Goal: Task Accomplishment & Management: Use online tool/utility

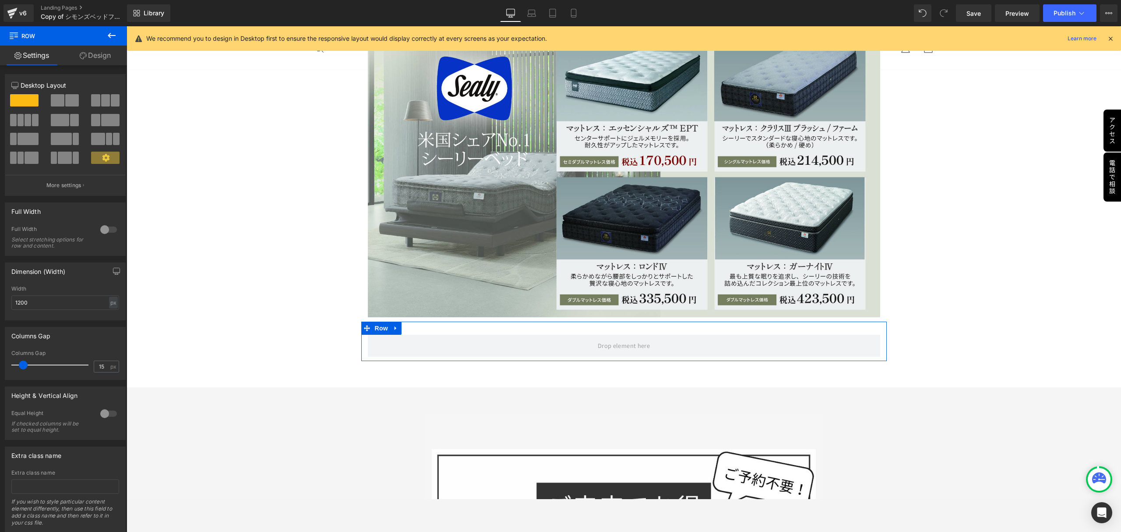
click at [92, 60] on link "Design" at bounding box center [94, 56] width 63 height 20
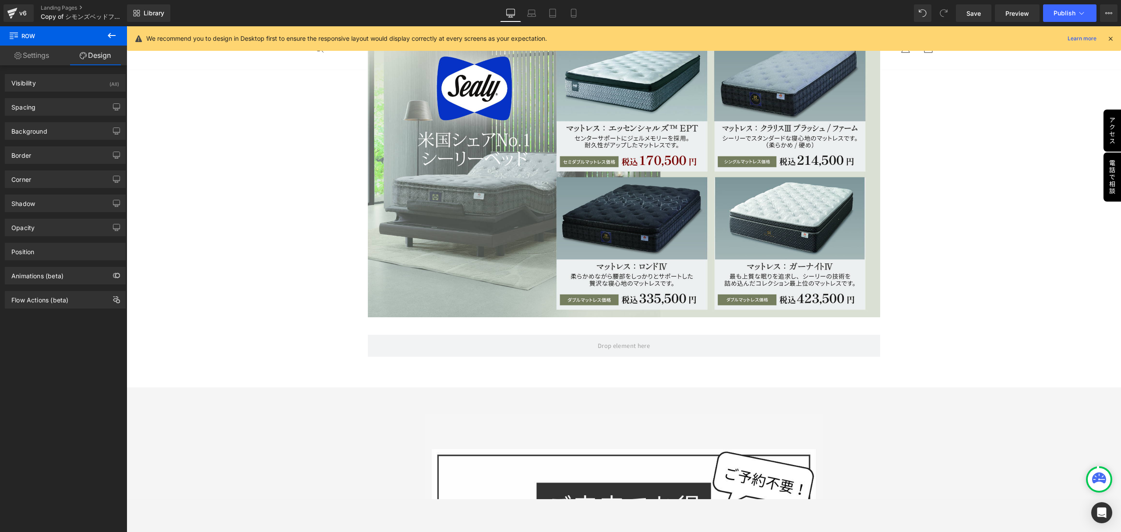
click at [109, 36] on icon at bounding box center [111, 35] width 11 height 11
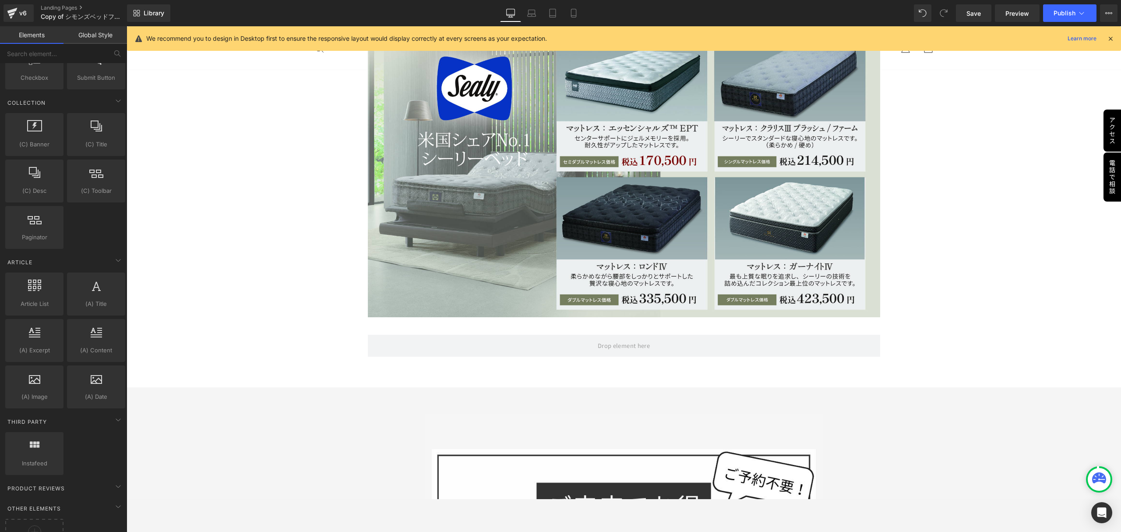
scroll to position [1401, 0]
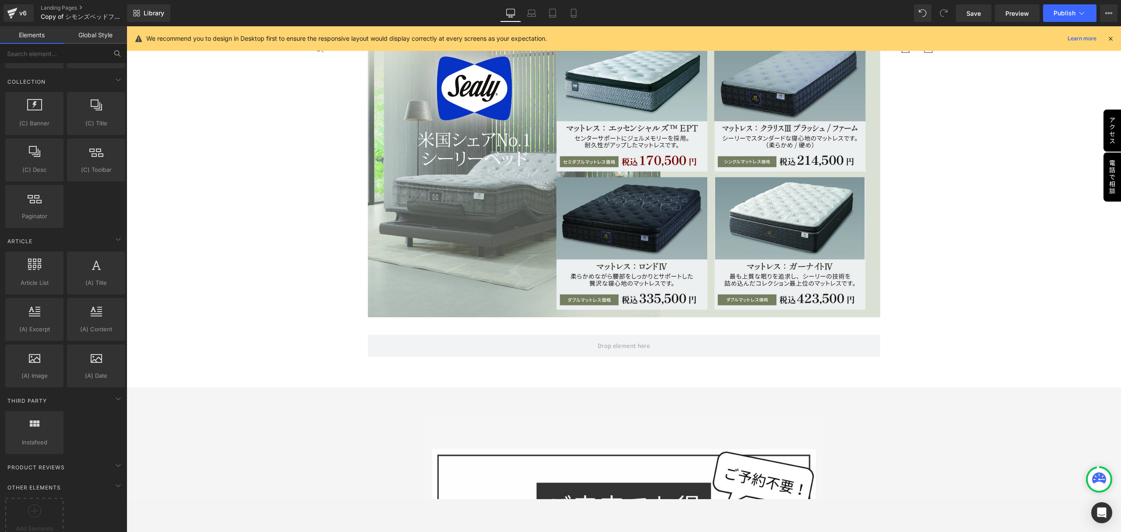
click at [118, 55] on icon at bounding box center [117, 53] width 8 height 8
click at [81, 54] on input "text" at bounding box center [54, 53] width 108 height 19
type input "ｐ"
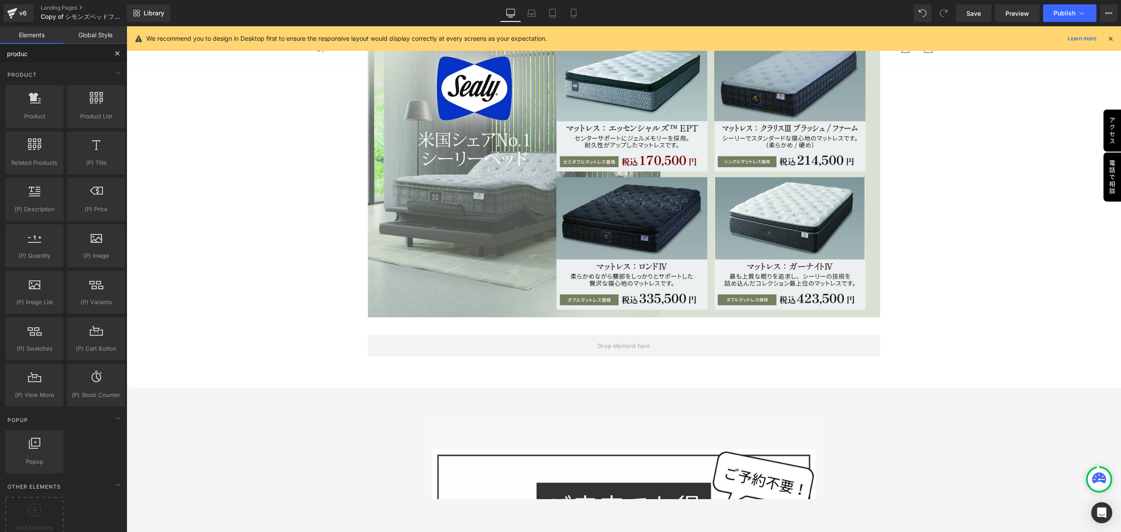
type input "product"
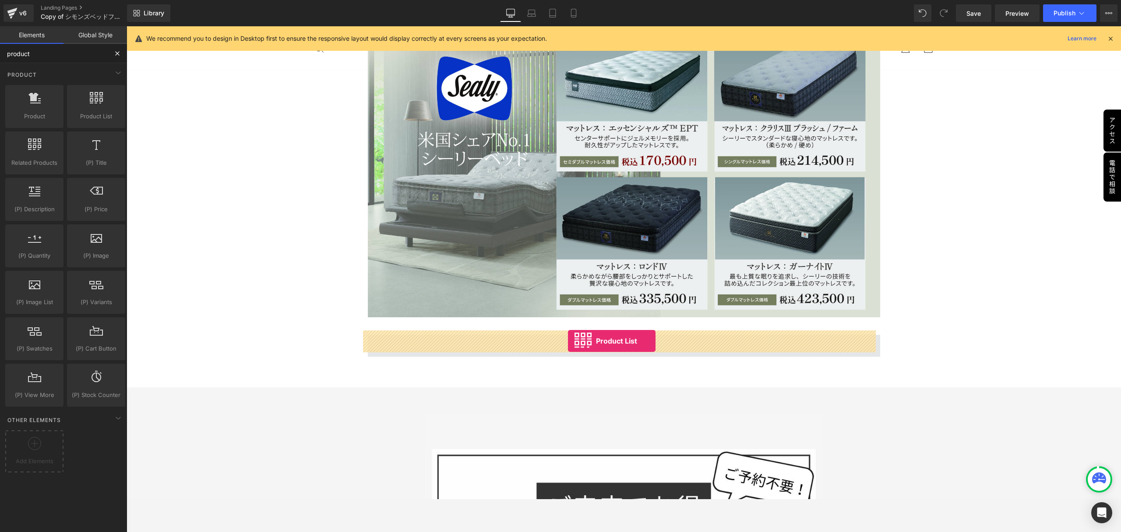
drag, startPoint x: 207, startPoint y: 132, endPoint x: 568, endPoint y: 341, distance: 416.7
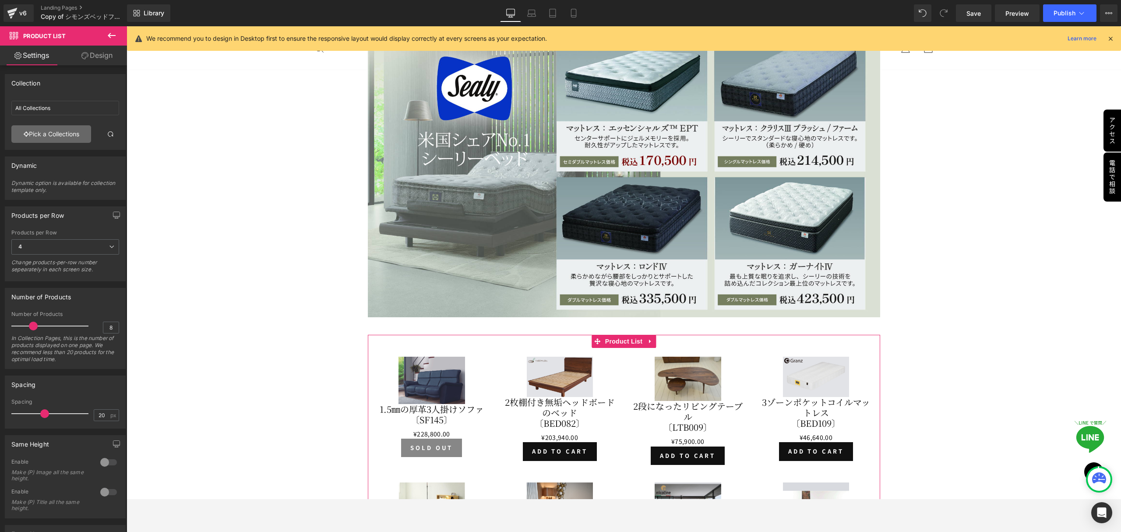
click at [78, 137] on link "Pick a Collections" at bounding box center [51, 134] width 80 height 18
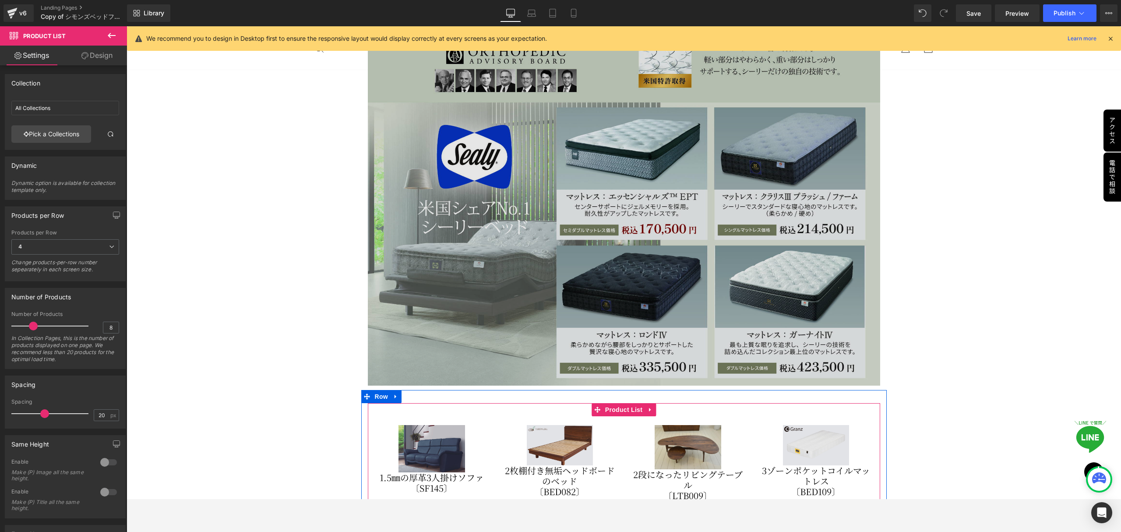
scroll to position [4573, 0]
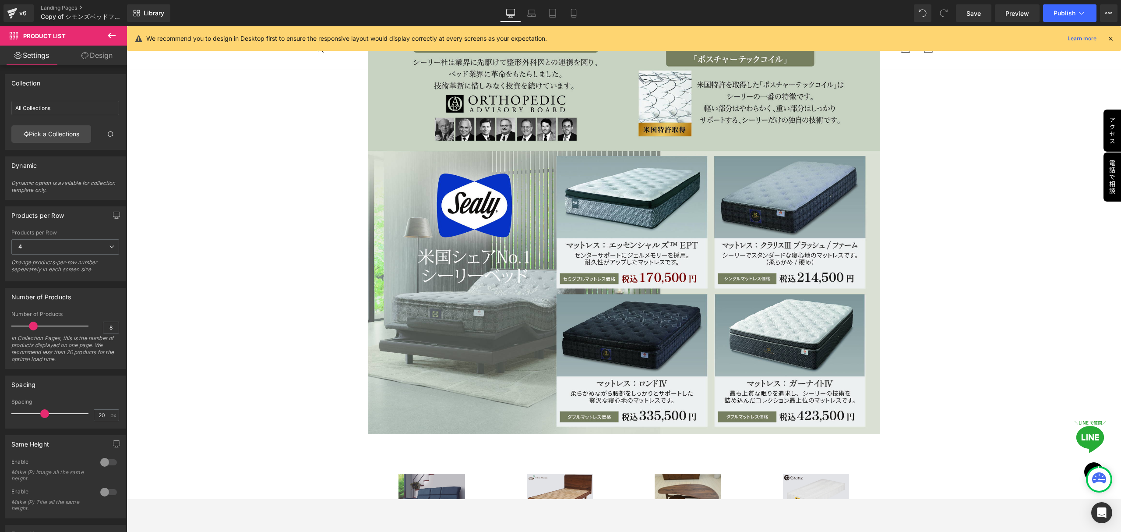
click at [111, 32] on icon at bounding box center [111, 35] width 11 height 11
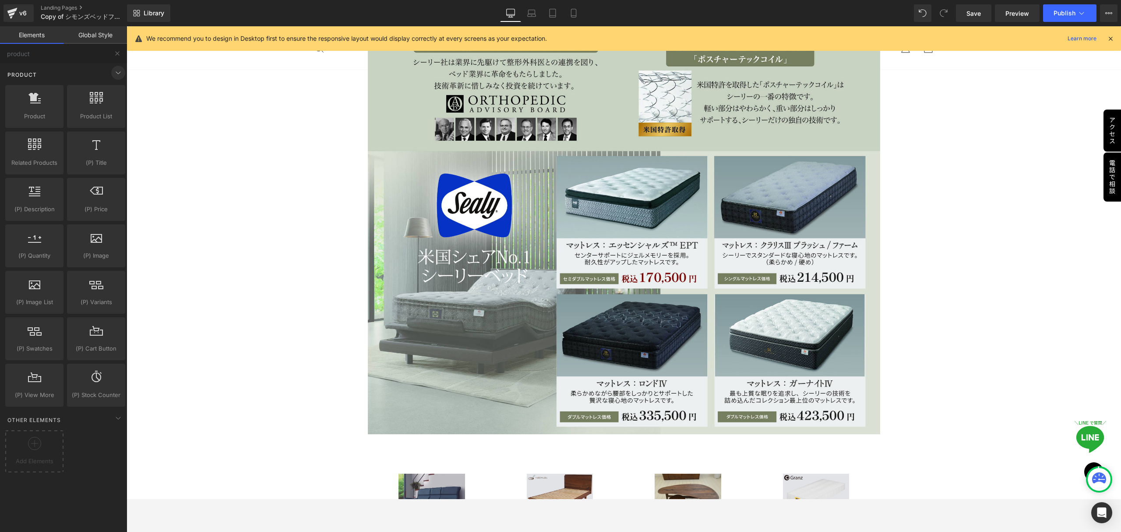
click at [113, 72] on icon at bounding box center [118, 72] width 11 height 11
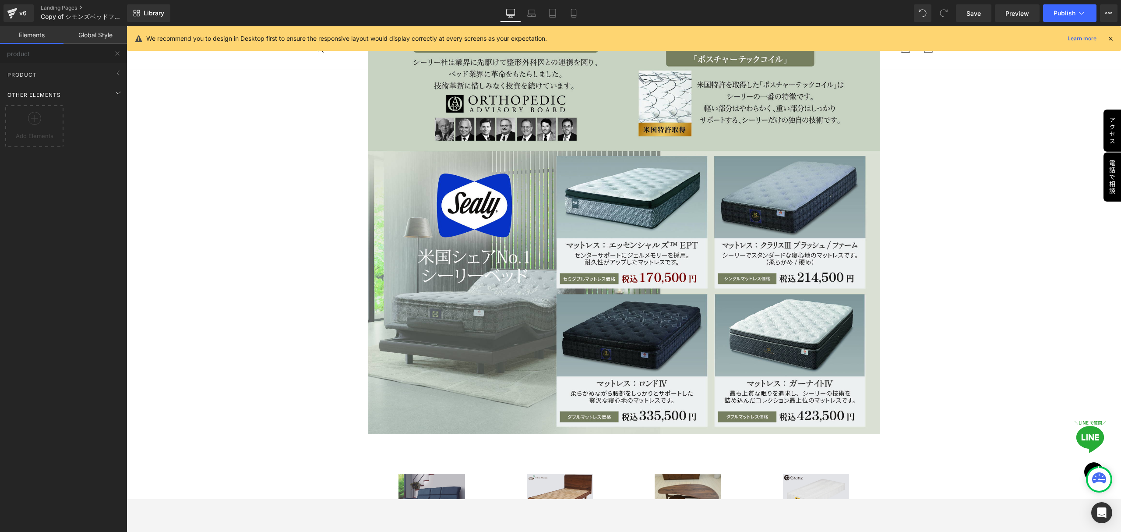
click at [82, 89] on div "Other Elements" at bounding box center [65, 95] width 123 height 18
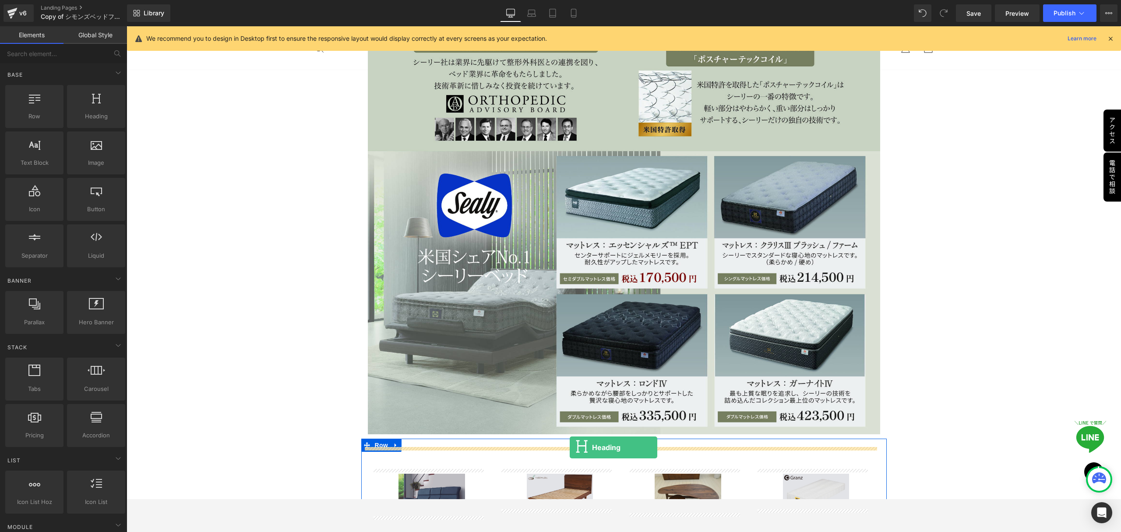
drag, startPoint x: 227, startPoint y: 132, endPoint x: 570, endPoint y: 447, distance: 465.5
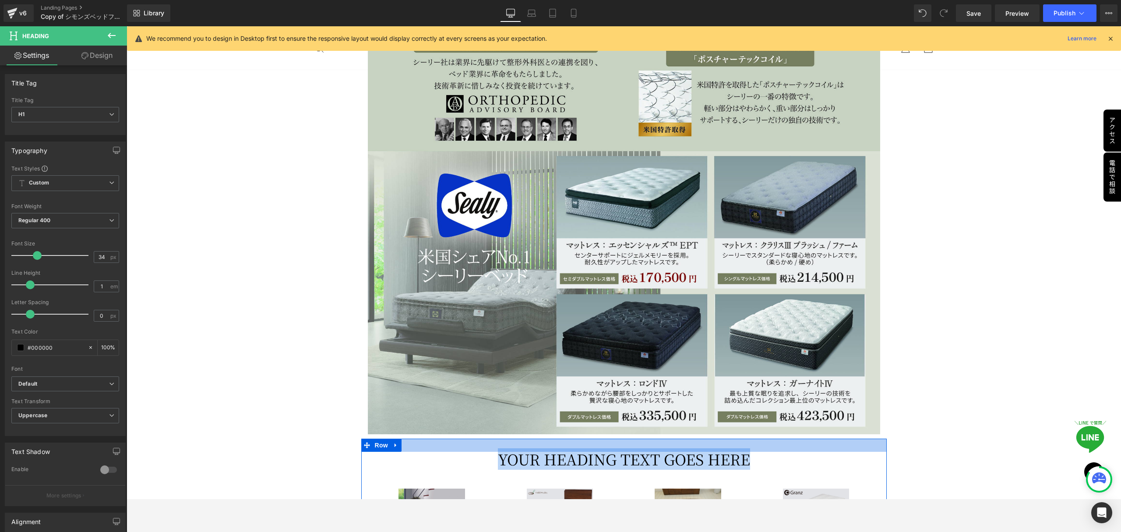
drag, startPoint x: 757, startPoint y: 457, endPoint x: 486, endPoint y: 444, distance: 271.8
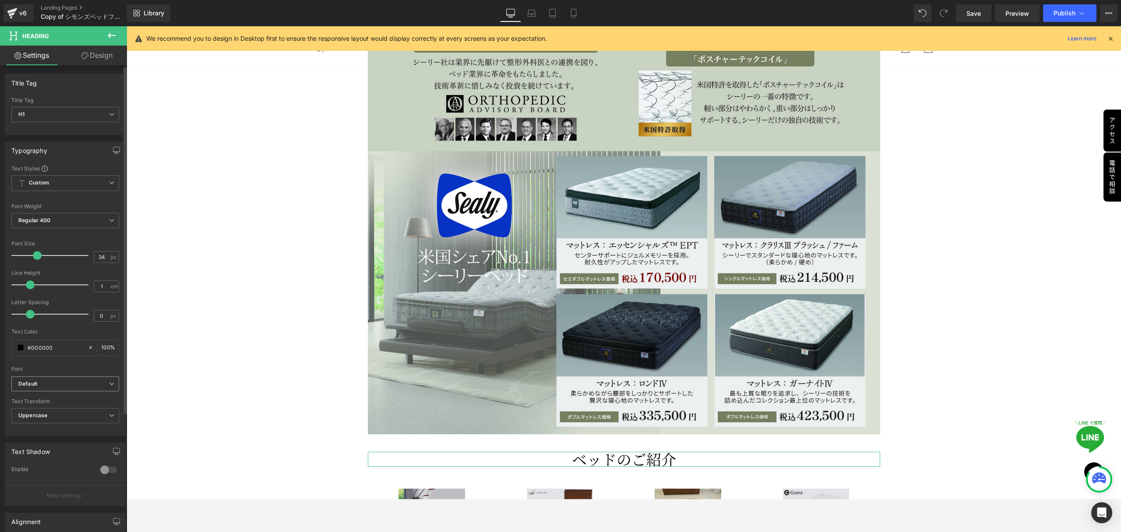
click at [105, 389] on span "Default" at bounding box center [65, 383] width 108 height 15
click at [71, 424] on li "Noto Sans JP" at bounding box center [65, 424] width 108 height 14
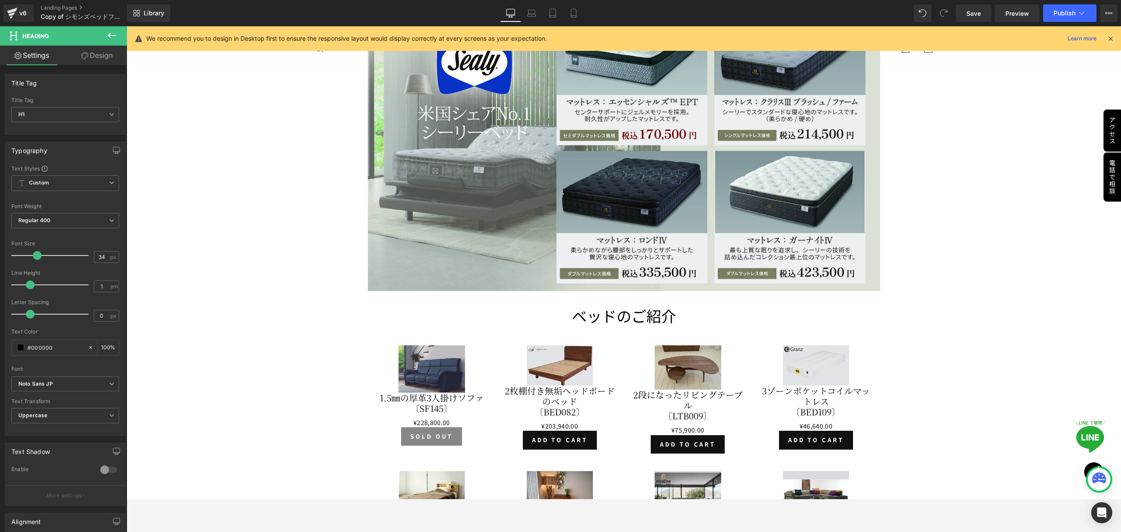
scroll to position [4748, 0]
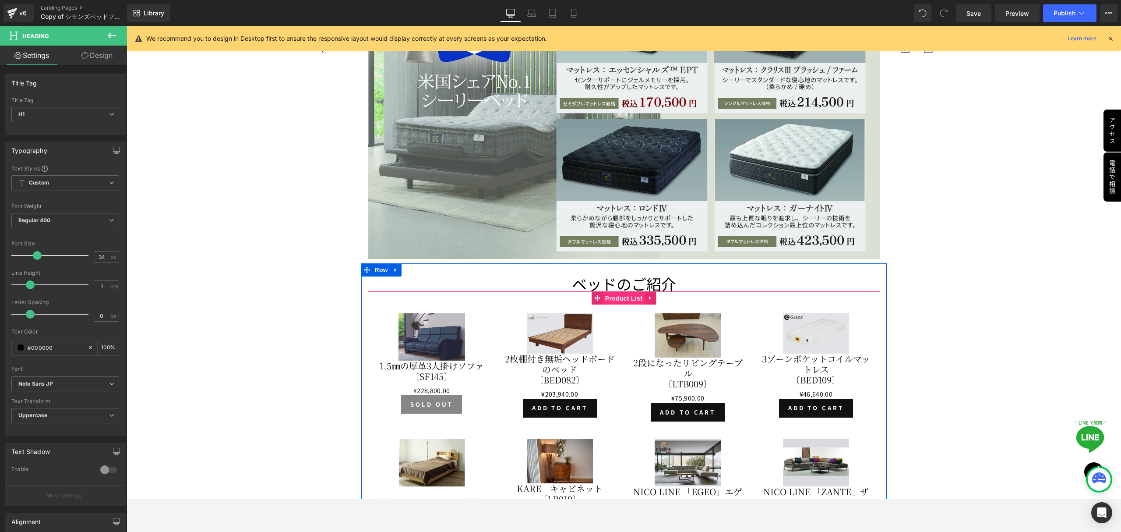
click at [626, 293] on span "Product List" at bounding box center [624, 298] width 42 height 13
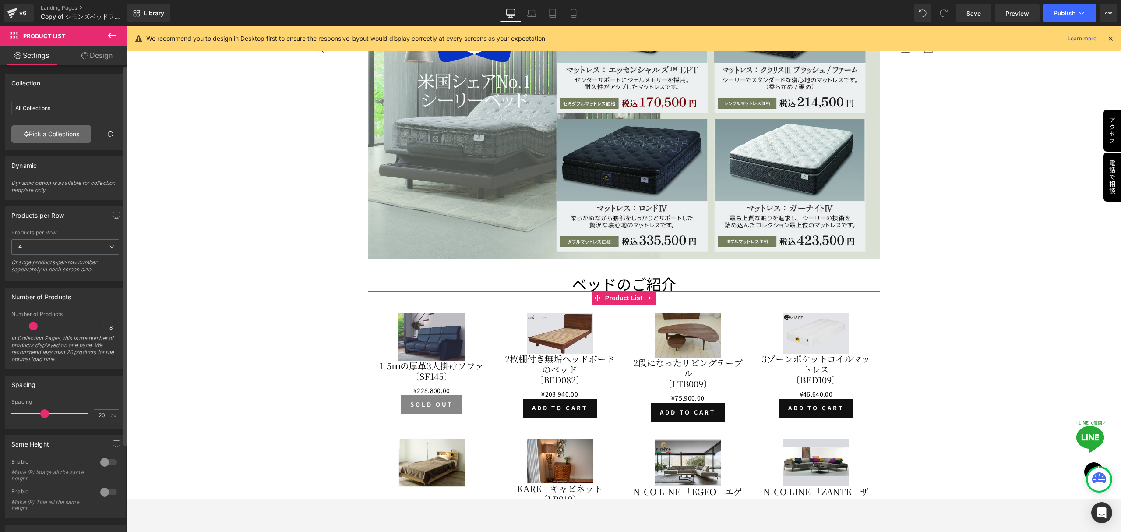
click at [72, 138] on link "Pick a Collections" at bounding box center [51, 134] width 80 height 18
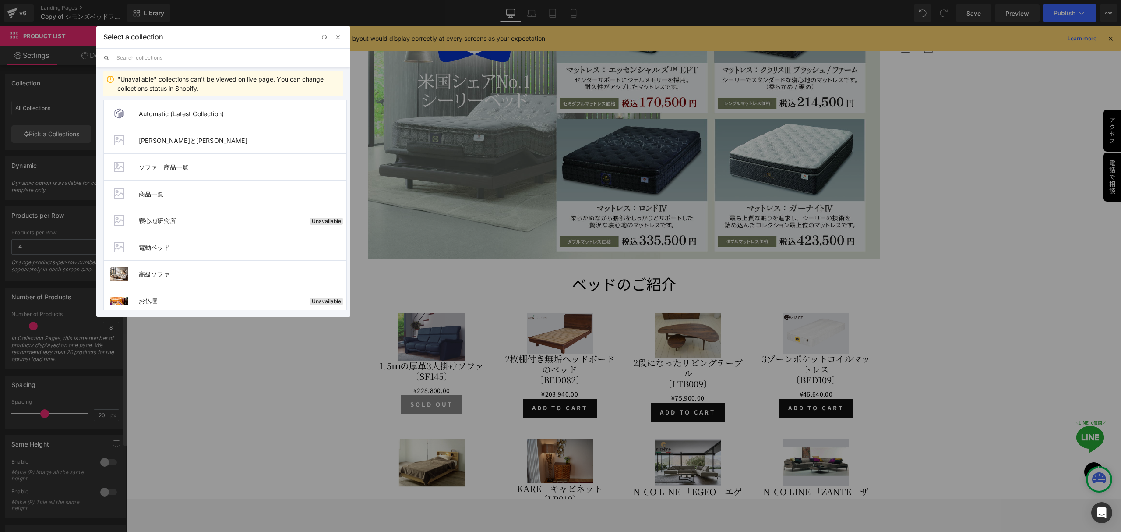
click at [120, 137] on div at bounding box center [119, 140] width 18 height 18
type input "[PERSON_NAME]と[PERSON_NAME]"
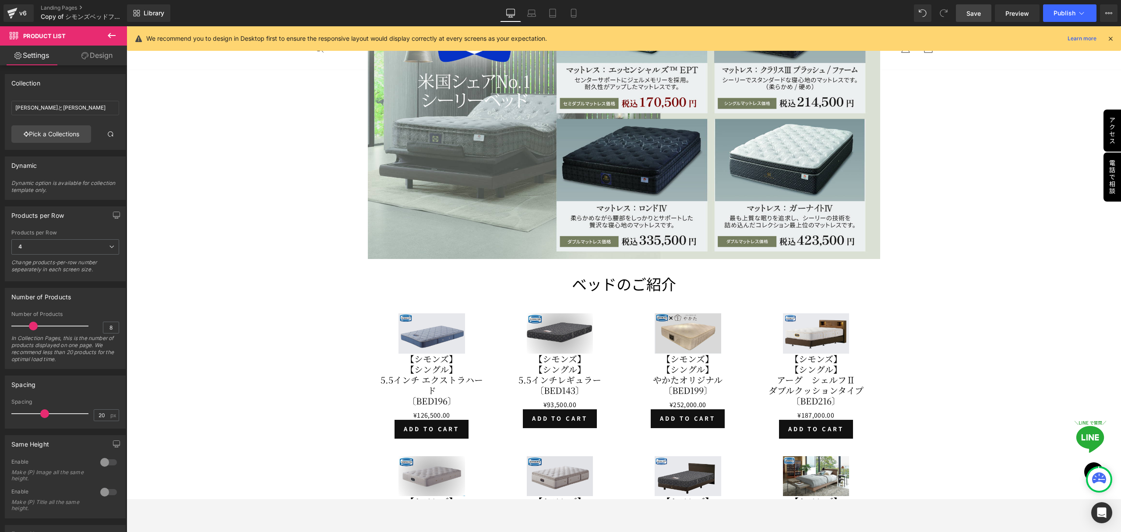
click at [969, 12] on span "Save" at bounding box center [973, 13] width 14 height 9
click at [107, 37] on icon at bounding box center [111, 35] width 11 height 11
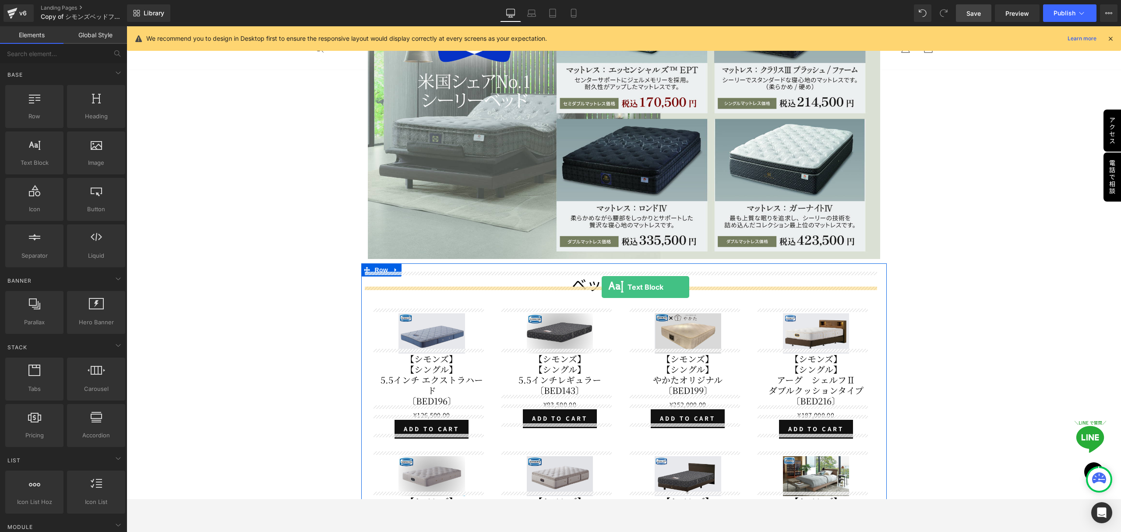
drag, startPoint x: 167, startPoint y: 179, endPoint x: 602, endPoint y: 287, distance: 447.7
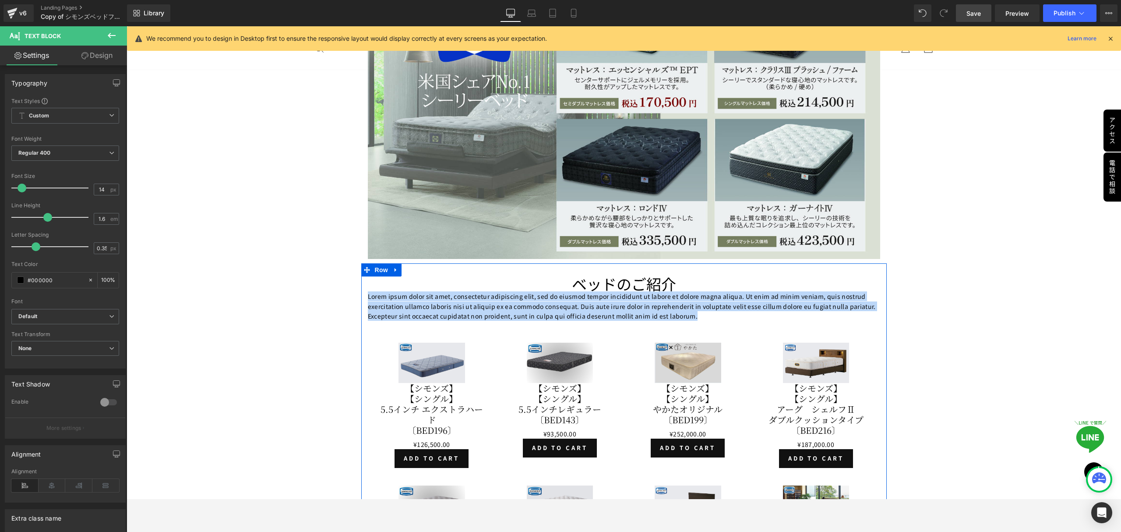
drag, startPoint x: 694, startPoint y: 312, endPoint x: 361, endPoint y: 289, distance: 334.0
click at [361, 289] on div "ベッドのご紹介 Heading Lorem ipsum dolor sit amet, consectetur adipiscing elit, sed do…" at bounding box center [623, 466] width 525 height 381
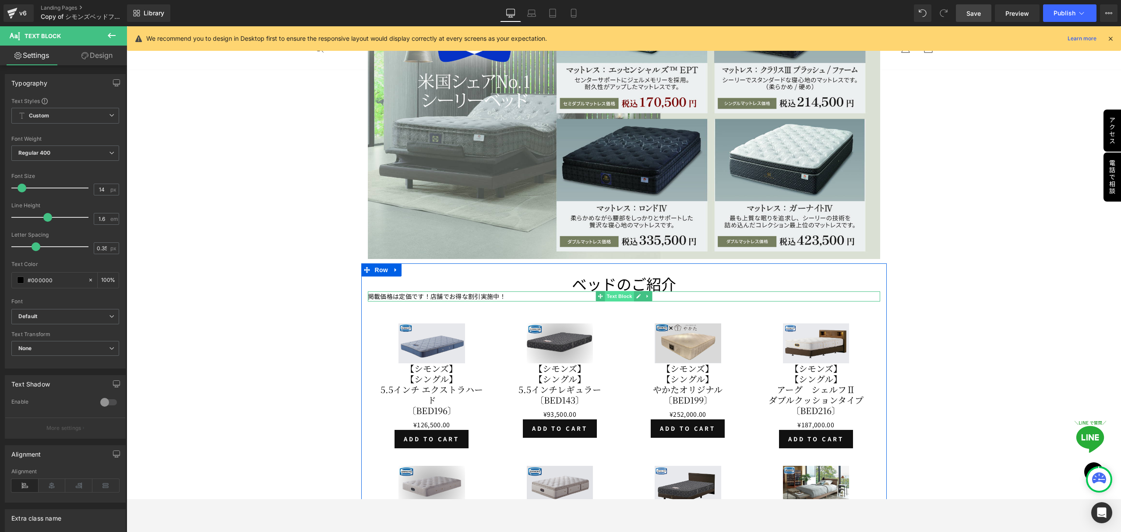
click at [614, 293] on span "Text Block" at bounding box center [619, 296] width 29 height 11
click at [54, 486] on icon at bounding box center [52, 485] width 27 height 13
click at [93, 57] on link "Design" at bounding box center [96, 56] width 63 height 20
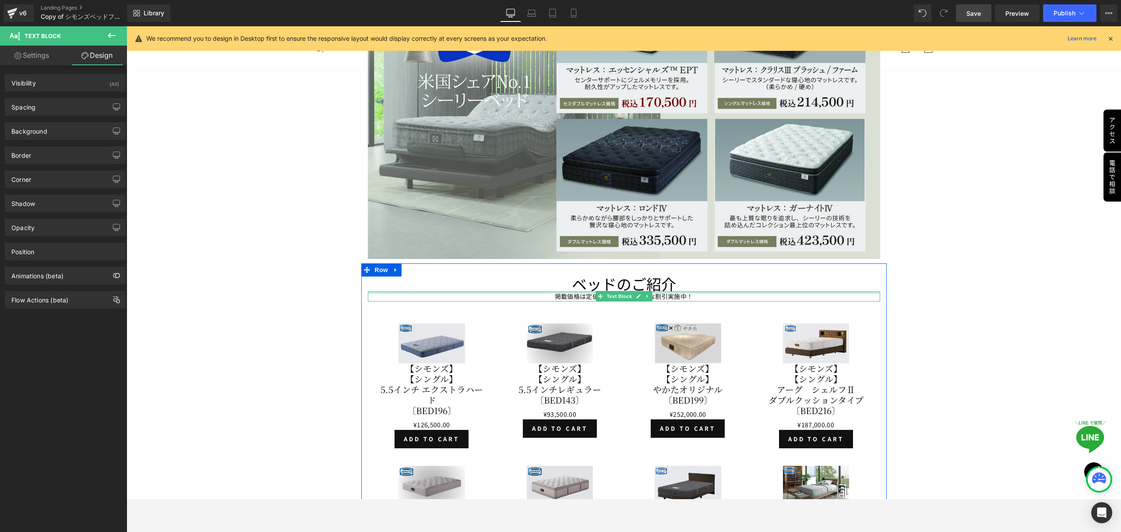
click at [552, 291] on div at bounding box center [624, 292] width 512 height 2
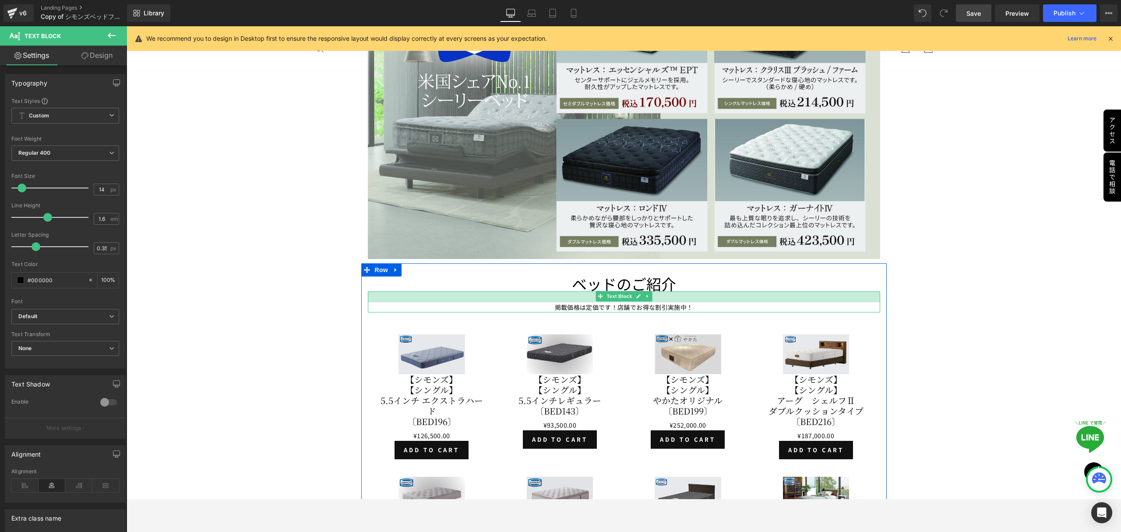
drag, startPoint x: 694, startPoint y: 288, endPoint x: 696, endPoint y: 300, distance: 11.6
click at [696, 300] on div "掲載価格は定価です！店舗でお得な割引実施中！ Text Block" at bounding box center [624, 301] width 512 height 21
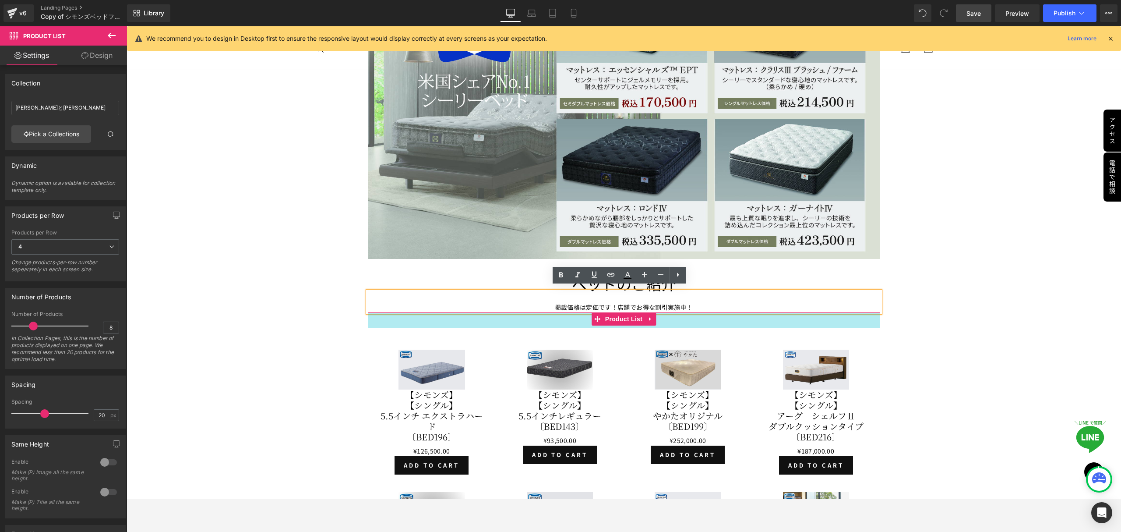
drag, startPoint x: 702, startPoint y: 309, endPoint x: 703, endPoint y: 324, distance: 15.4
click at [703, 324] on div "Sale Off (P) Image 【シモンズ】 【シングル】 5.5インチ エクストラハード 〔bed196〕 (P) Title ¥126,500.00…" at bounding box center [624, 488] width 512 height 352
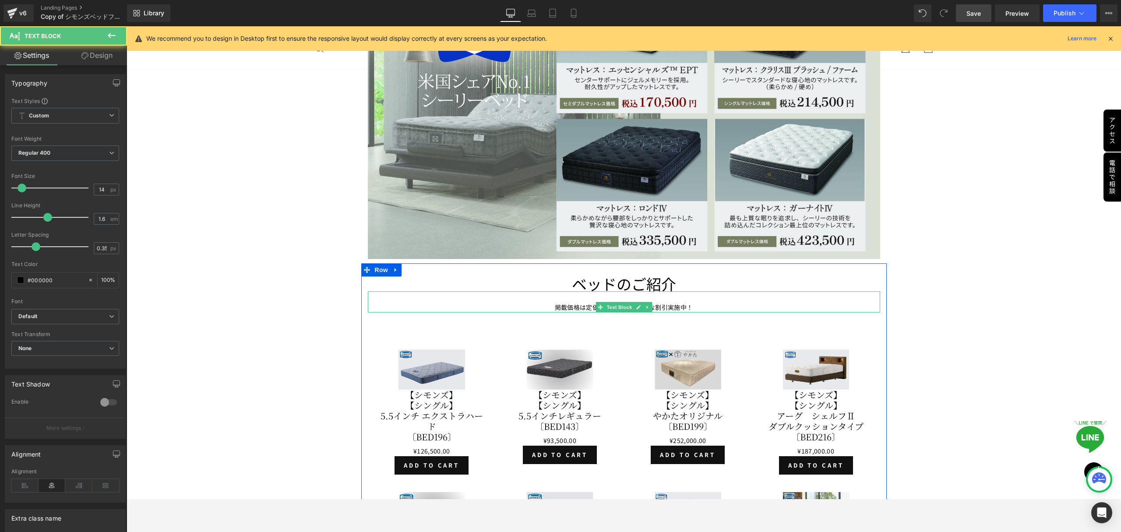
click at [682, 302] on p "掲載価格は定価です！店舗でお得な割引実施中！" at bounding box center [624, 307] width 512 height 10
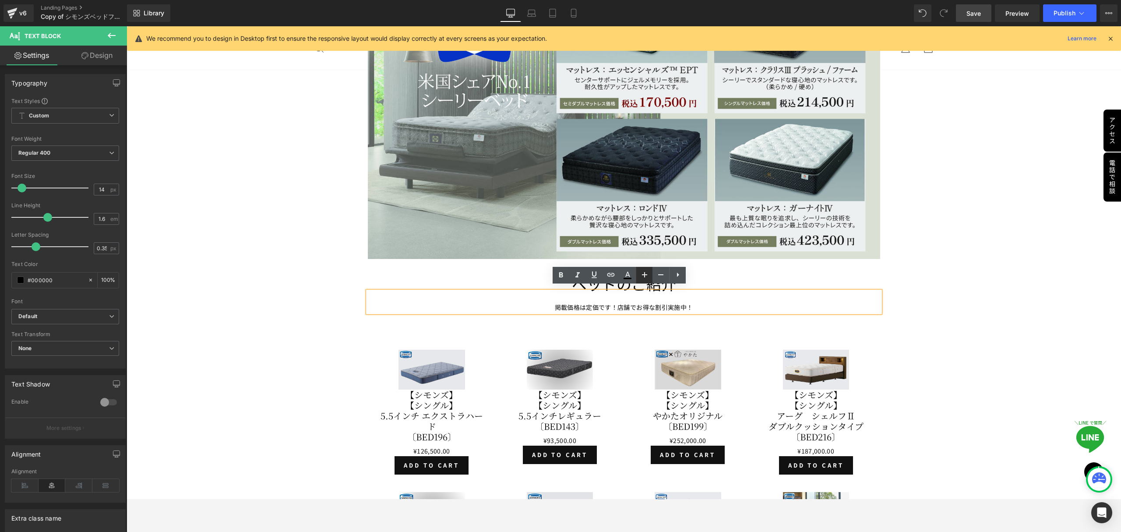
click at [644, 279] on icon at bounding box center [644, 274] width 11 height 11
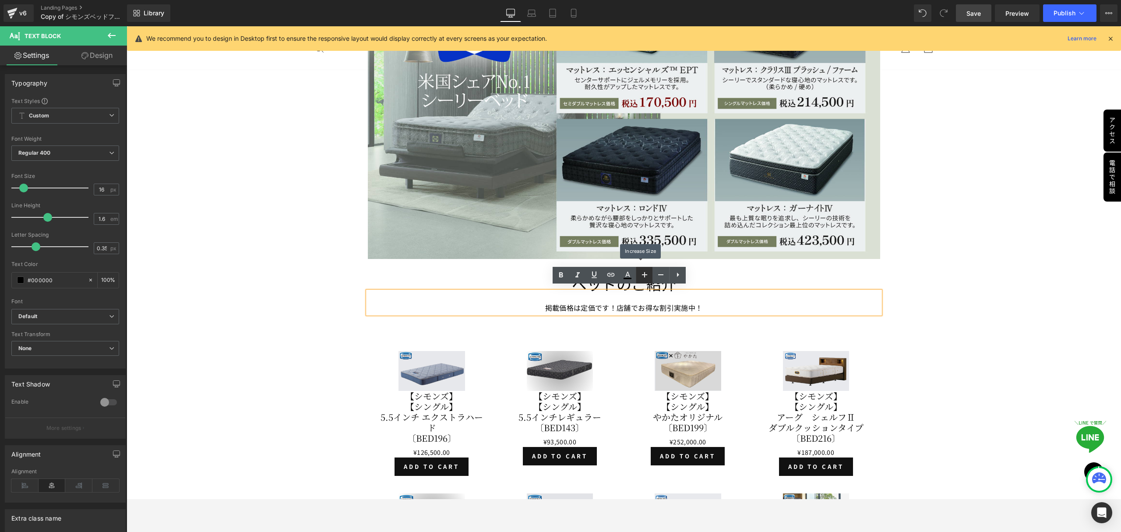
click at [644, 279] on icon at bounding box center [644, 274] width 11 height 11
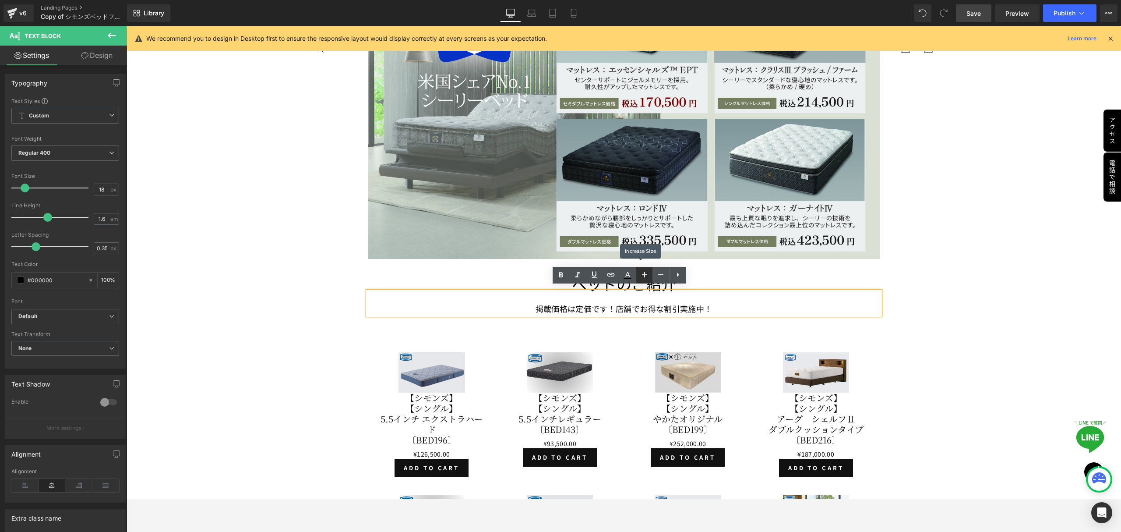
click at [644, 279] on icon at bounding box center [644, 274] width 11 height 11
type input "20"
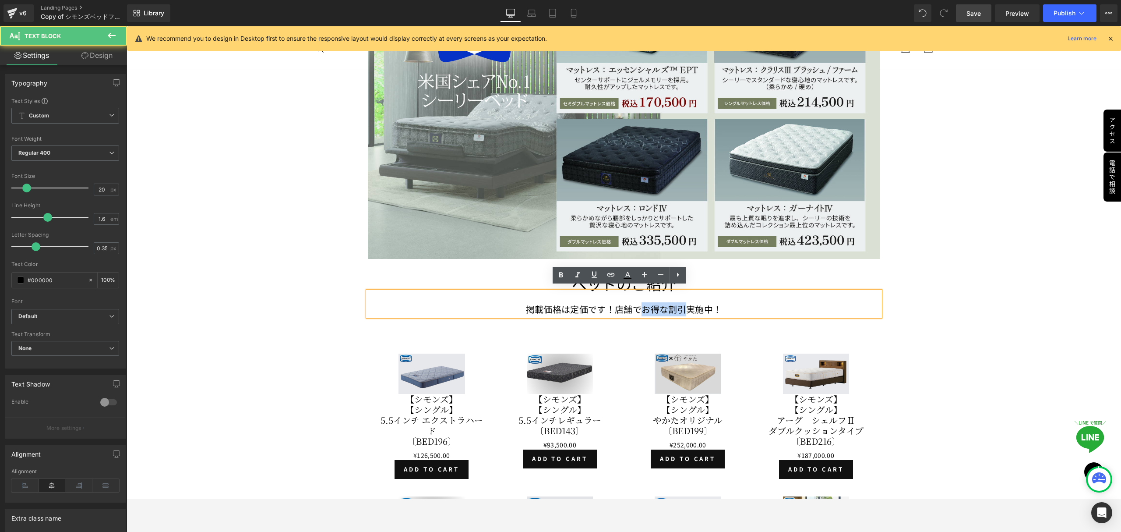
drag, startPoint x: 638, startPoint y: 307, endPoint x: 679, endPoint y: 311, distance: 41.4
click at [679, 311] on p "掲載価格は定価です！店舗でお得な割引実施中！" at bounding box center [624, 309] width 512 height 14
click at [626, 279] on icon at bounding box center [627, 275] width 11 height 11
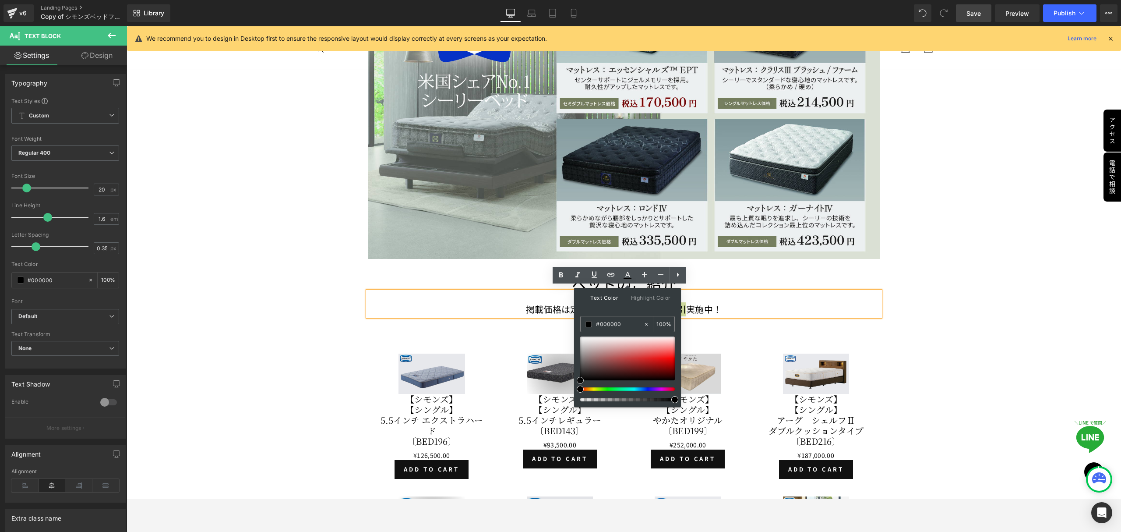
type input "#f40404"
click at [671, 359] on div at bounding box center [627, 358] width 95 height 44
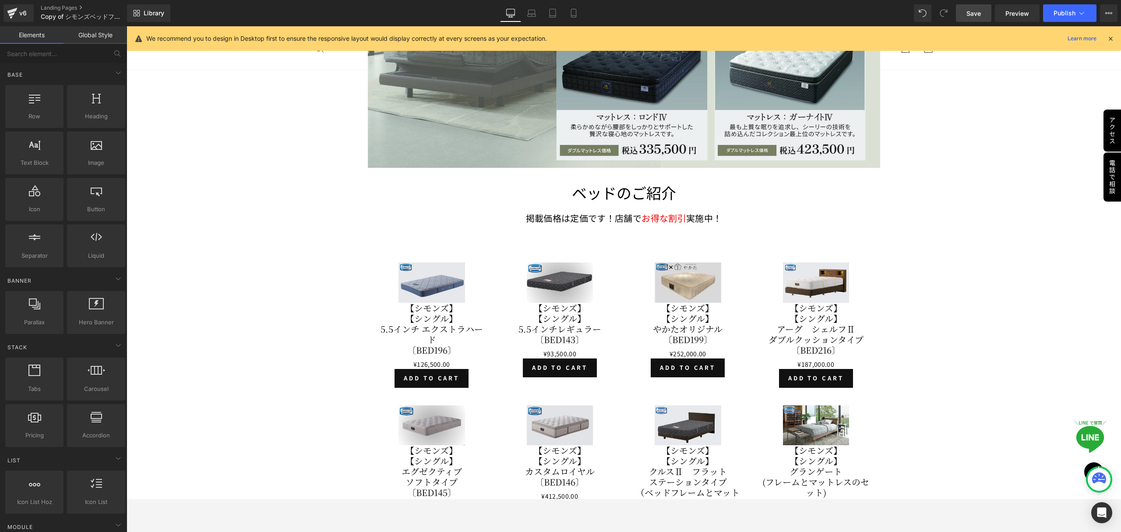
scroll to position [4865, 0]
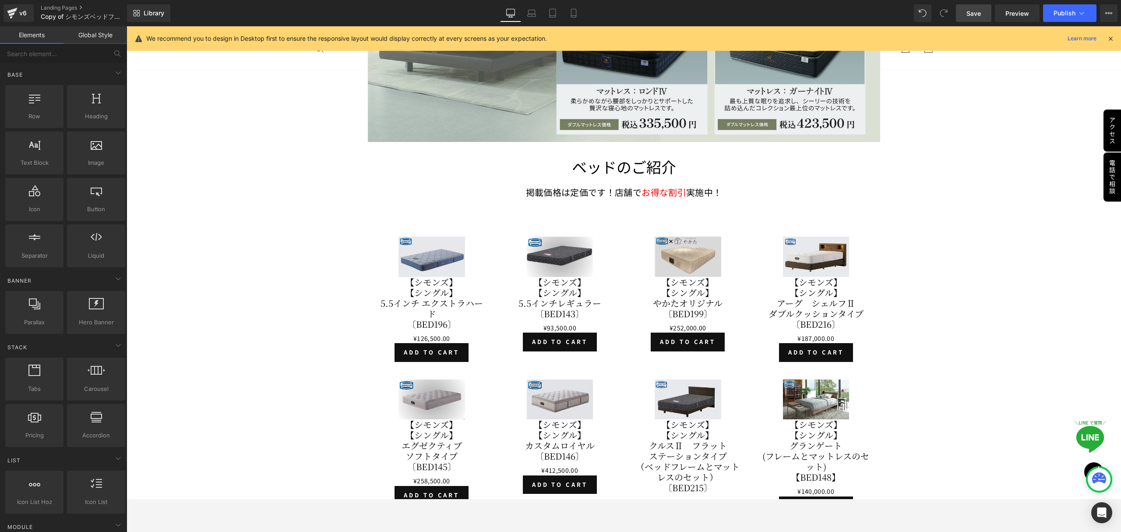
click at [977, 15] on span "Save" at bounding box center [973, 13] width 14 height 9
click at [1020, 14] on span "Preview" at bounding box center [1017, 13] width 24 height 9
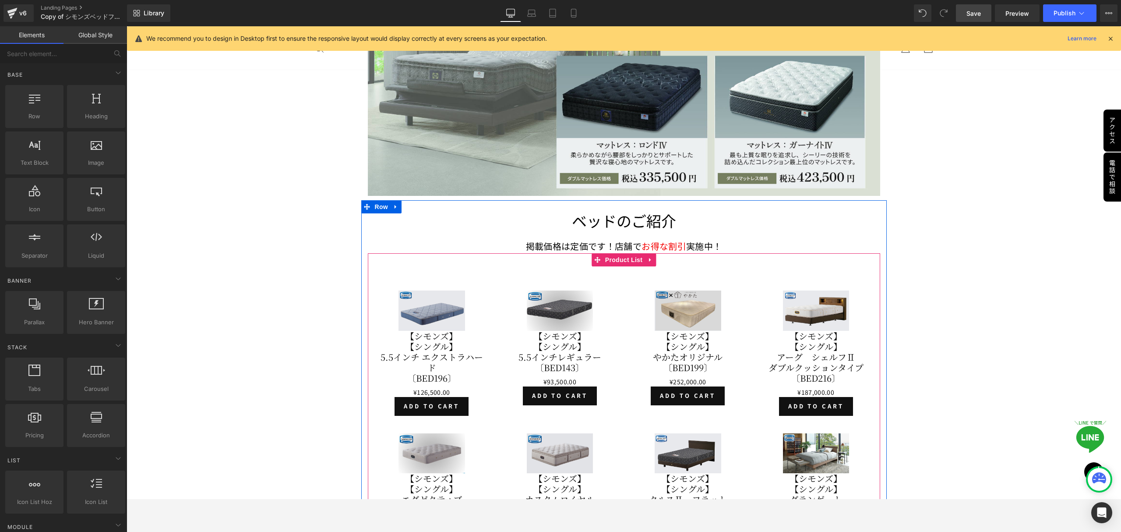
scroll to position [4806, 0]
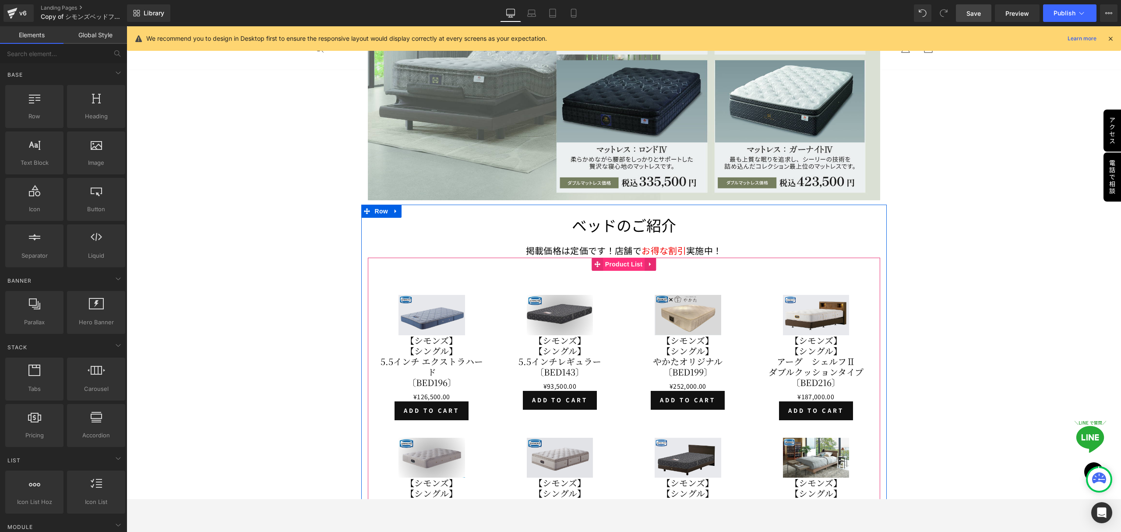
click at [615, 259] on span "Product List" at bounding box center [624, 263] width 42 height 13
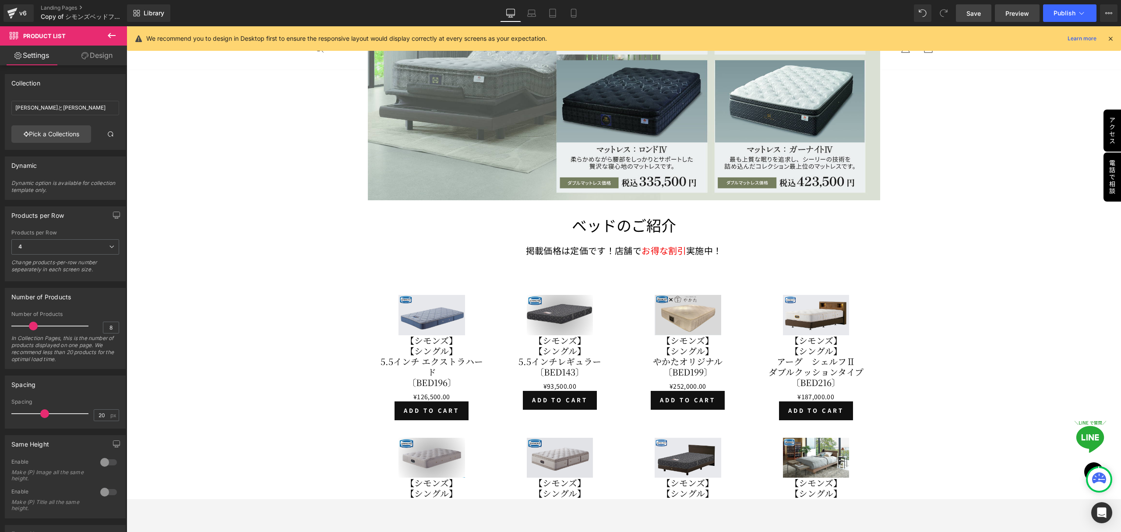
click at [1019, 17] on span "Preview" at bounding box center [1017, 13] width 24 height 9
click at [964, 12] on link "Save" at bounding box center [973, 13] width 35 height 18
click at [1015, 15] on span "Preview" at bounding box center [1017, 13] width 24 height 9
drag, startPoint x: 32, startPoint y: 327, endPoint x: 88, endPoint y: 337, distance: 57.9
click at [88, 337] on div "Number of Products 30 In Collection Pages, this is the number of products displ…" at bounding box center [65, 339] width 108 height 57
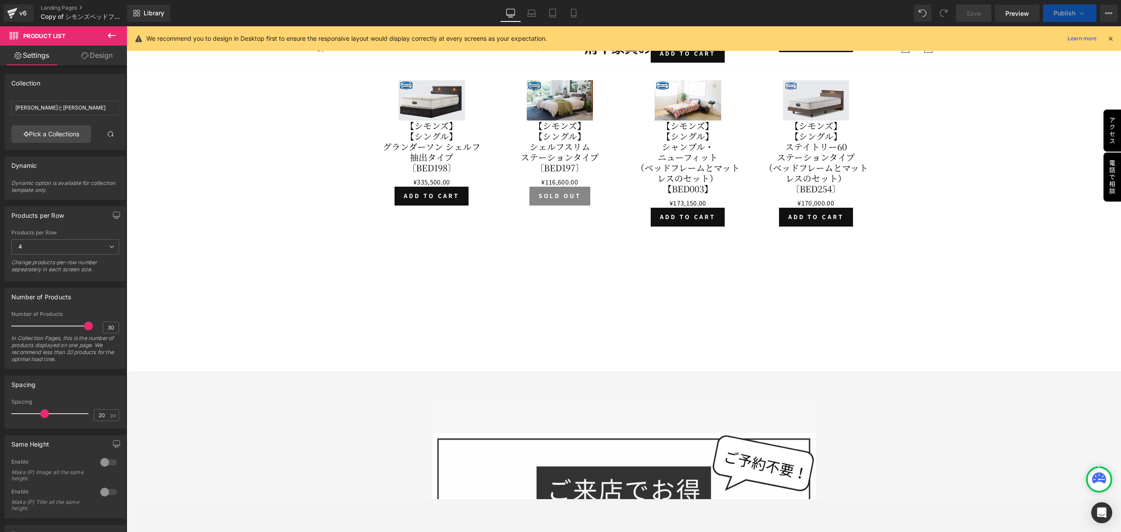
scroll to position [5420, 0]
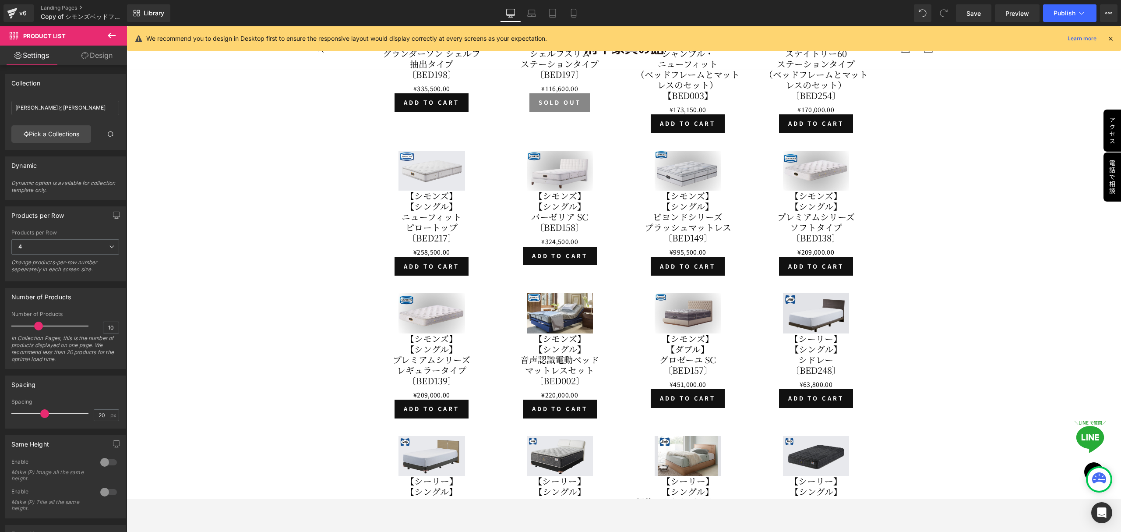
drag, startPoint x: 85, startPoint y: 324, endPoint x: 38, endPoint y: 328, distance: 47.5
click at [38, 328] on span at bounding box center [38, 325] width 9 height 9
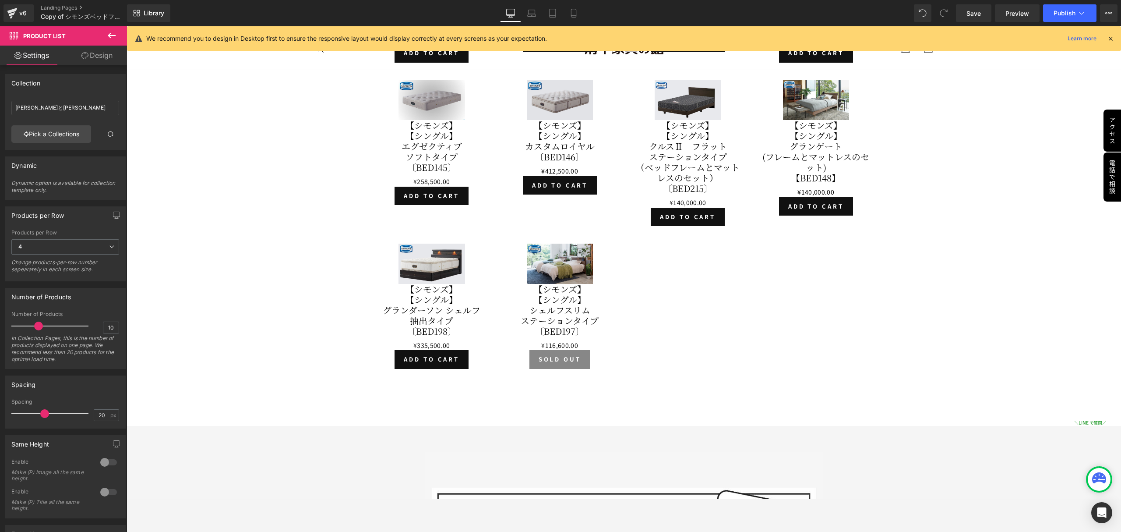
scroll to position [5217, 0]
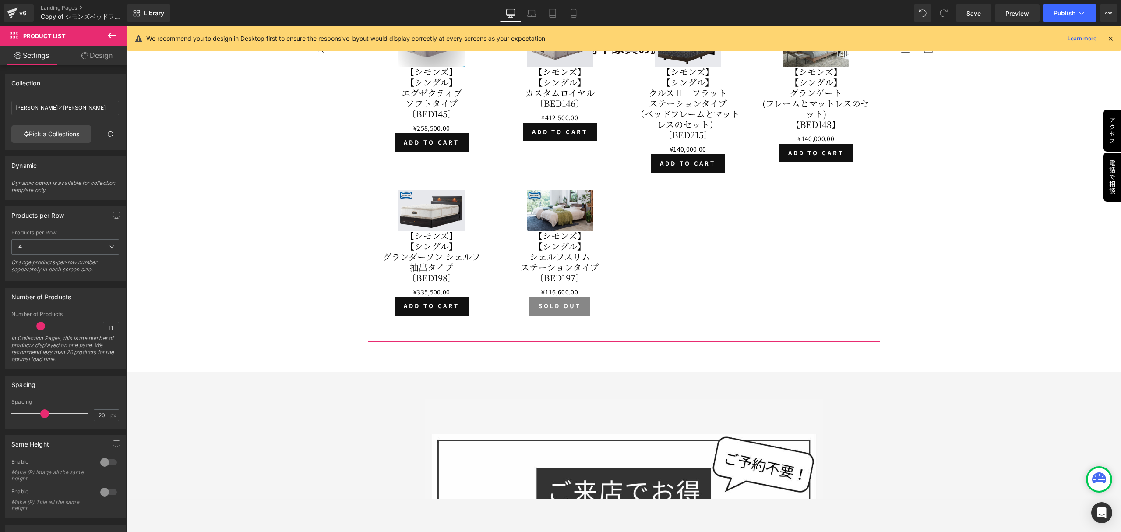
type input "12"
click at [41, 325] on span at bounding box center [43, 325] width 9 height 9
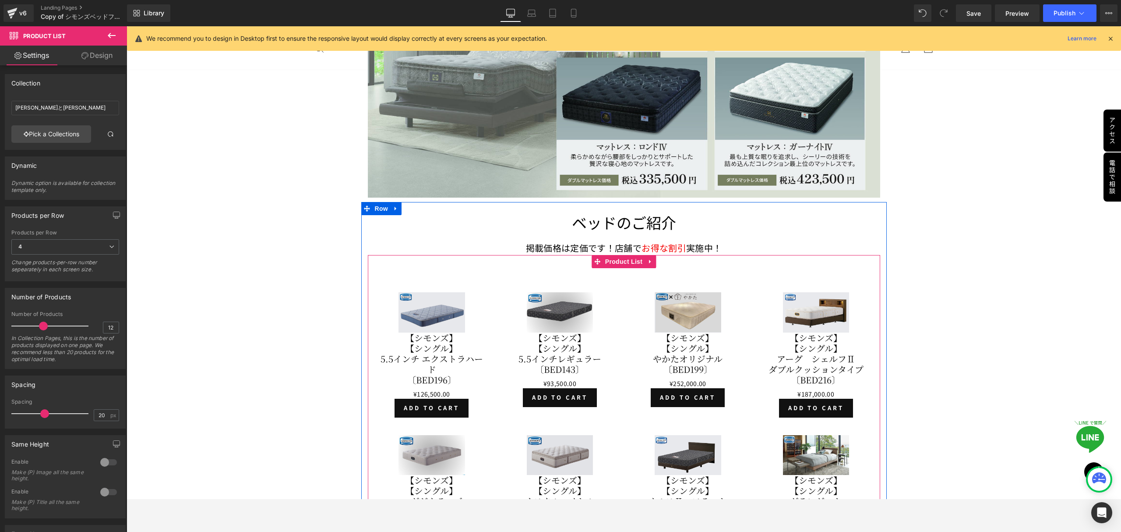
scroll to position [4809, 0]
click at [95, 55] on link "Design" at bounding box center [96, 56] width 63 height 20
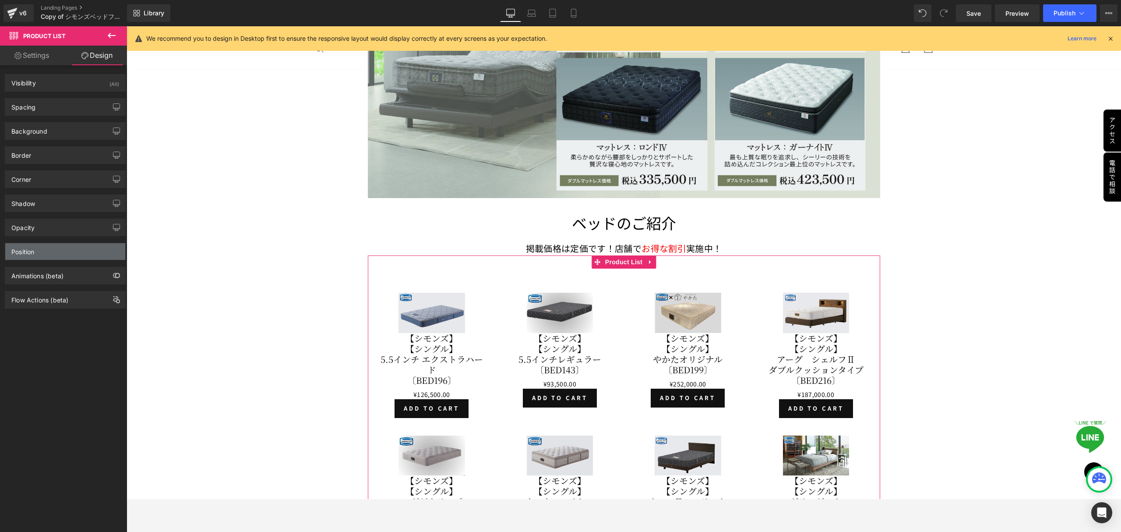
click at [60, 249] on div "Position" at bounding box center [65, 251] width 120 height 17
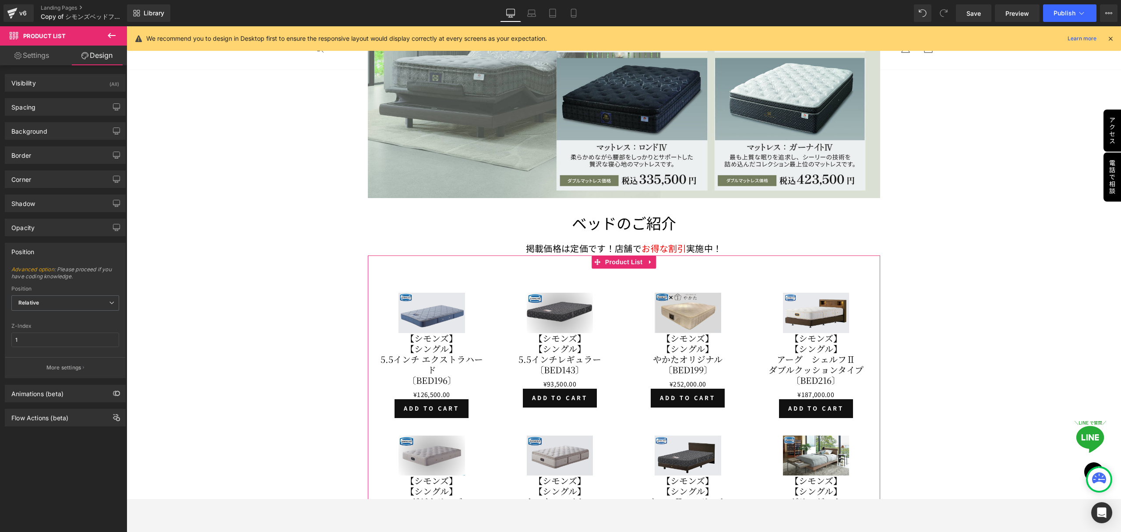
click at [21, 58] on link "Settings" at bounding box center [31, 56] width 63 height 20
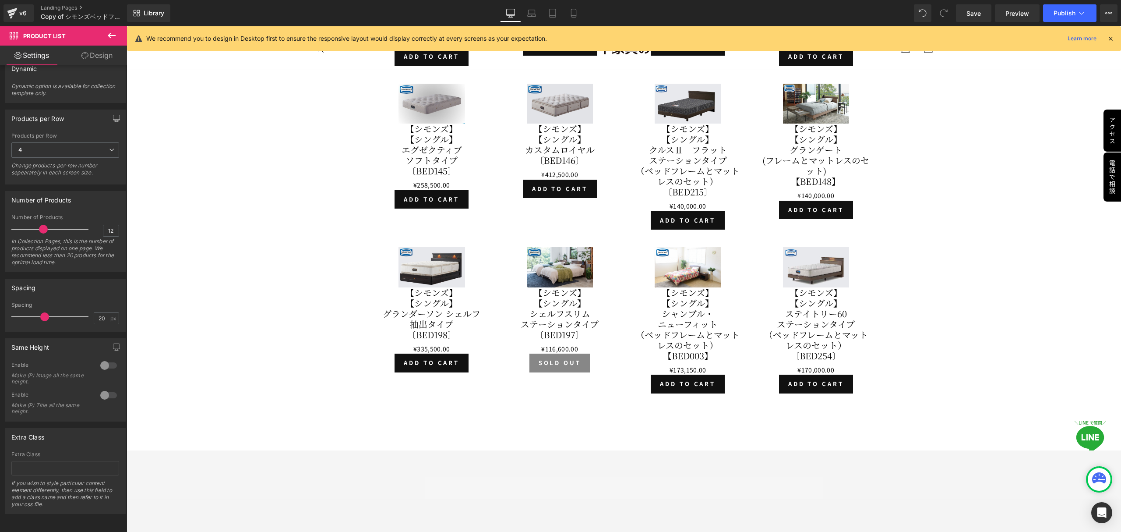
scroll to position [5276, 0]
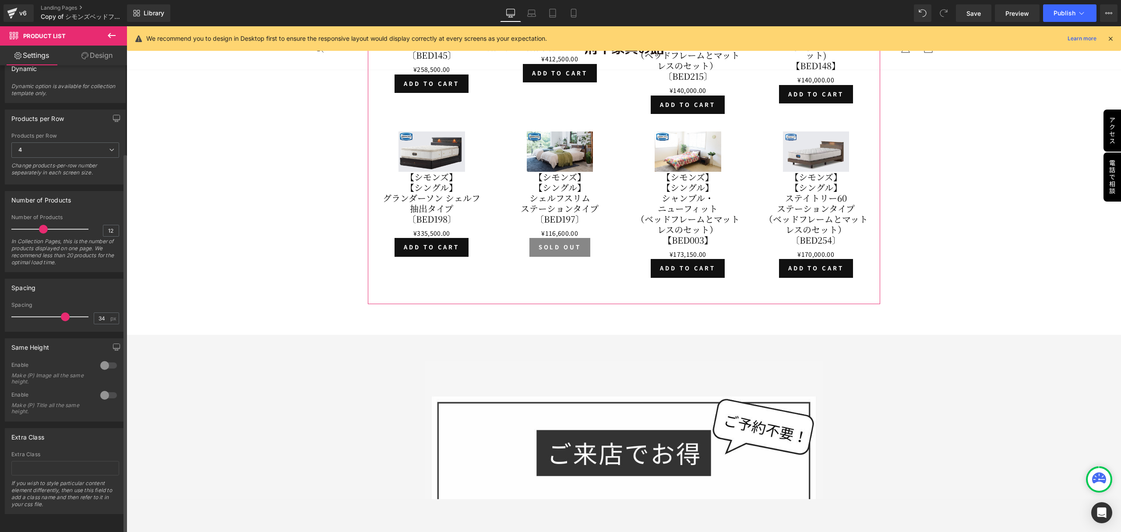
drag, startPoint x: 40, startPoint y: 307, endPoint x: 60, endPoint y: 308, distance: 19.3
click at [61, 312] on span at bounding box center [65, 316] width 9 height 9
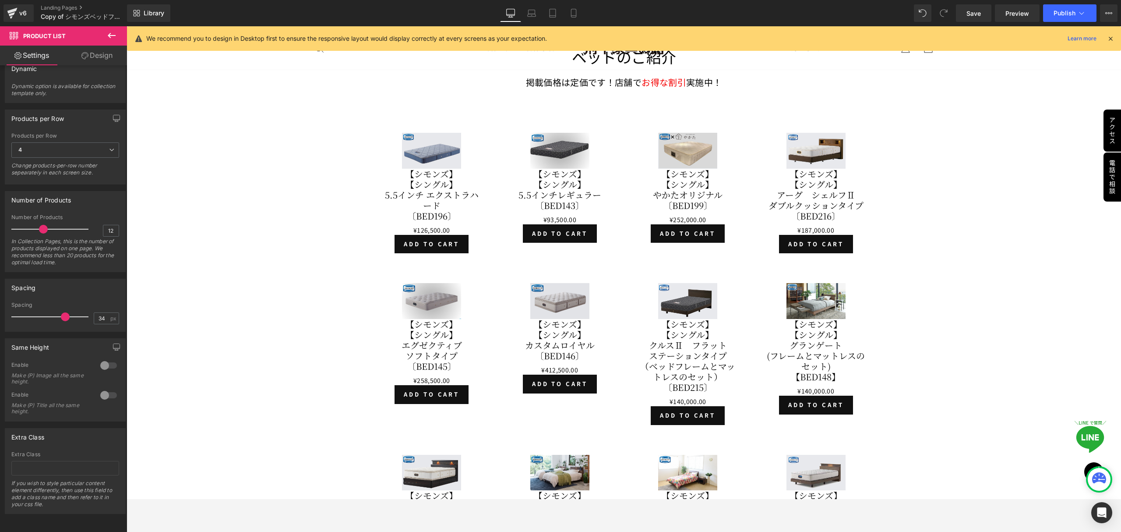
scroll to position [4867, 0]
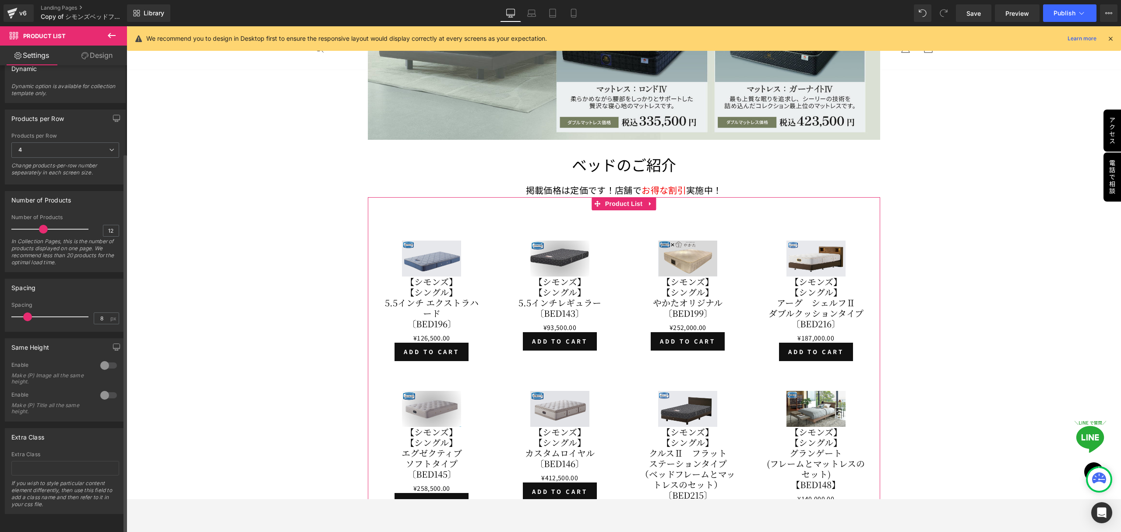
type input "0"
drag, startPoint x: 62, startPoint y: 308, endPoint x: 0, endPoint y: 312, distance: 61.9
click at [0, 312] on div "Spacing 0px Spacing 0 px" at bounding box center [65, 302] width 131 height 60
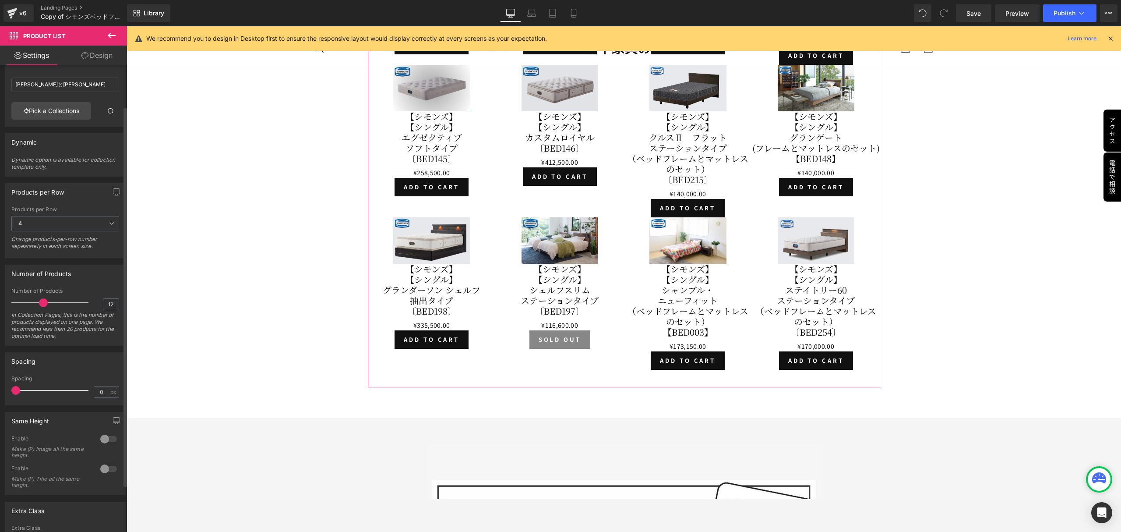
scroll to position [0, 0]
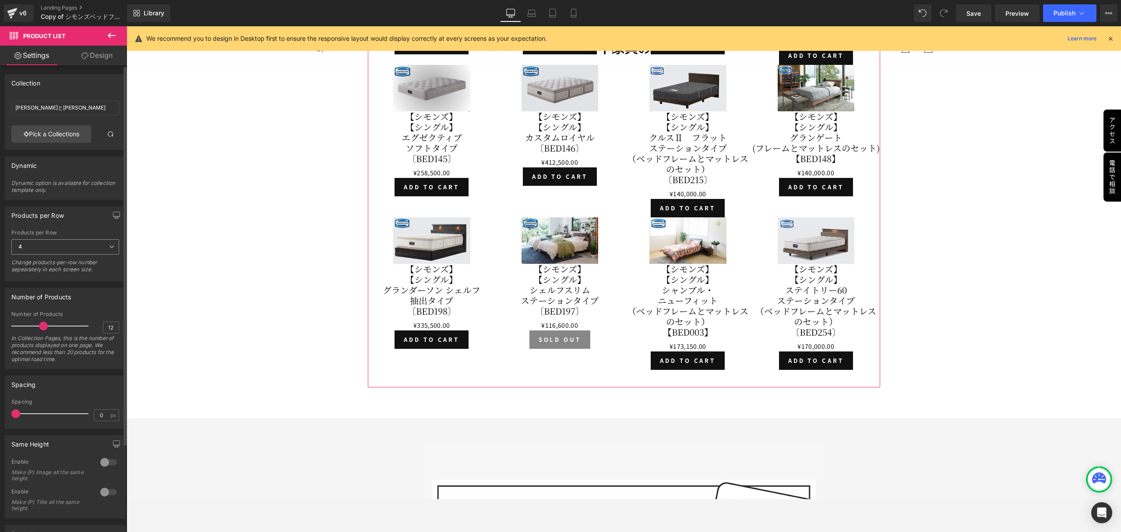
click at [109, 249] on icon at bounding box center [111, 246] width 5 height 5
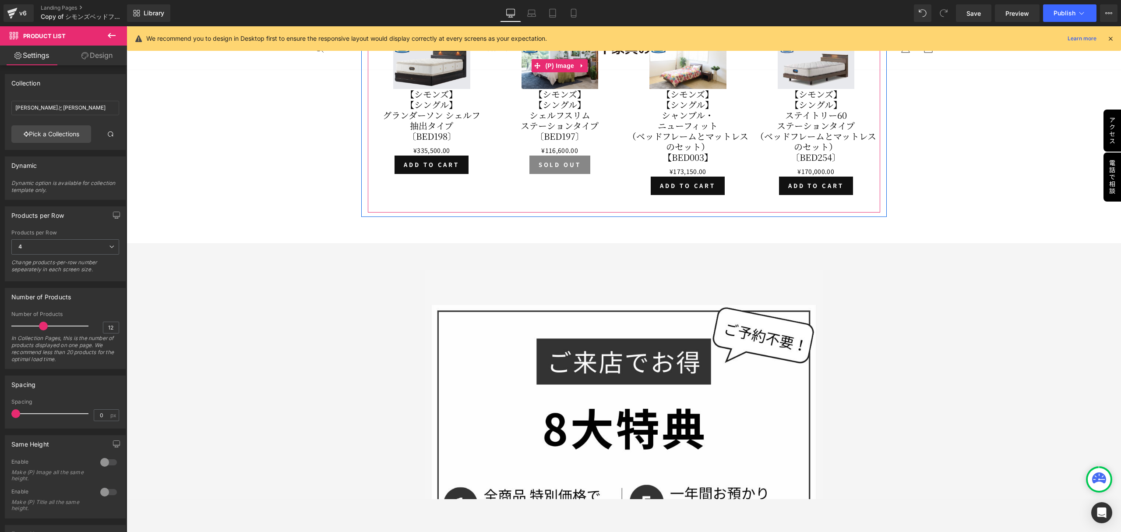
scroll to position [5334, 0]
drag, startPoint x: 42, startPoint y: 325, endPoint x: 100, endPoint y: 326, distance: 57.8
click at [100, 326] on div "Number of Products 30 In Collection Pages, this is the number of products displ…" at bounding box center [65, 339] width 108 height 57
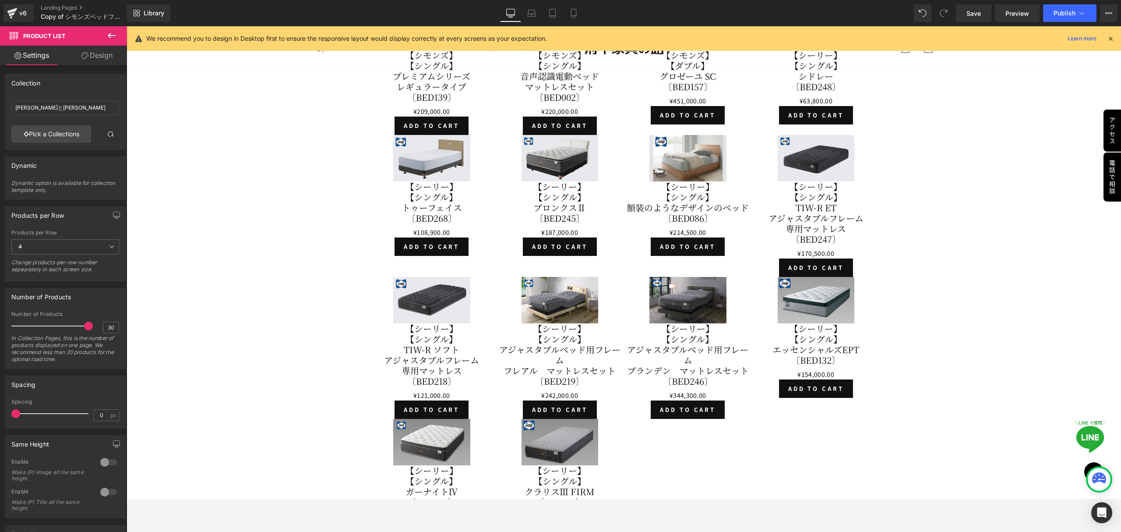
scroll to position [5465, 0]
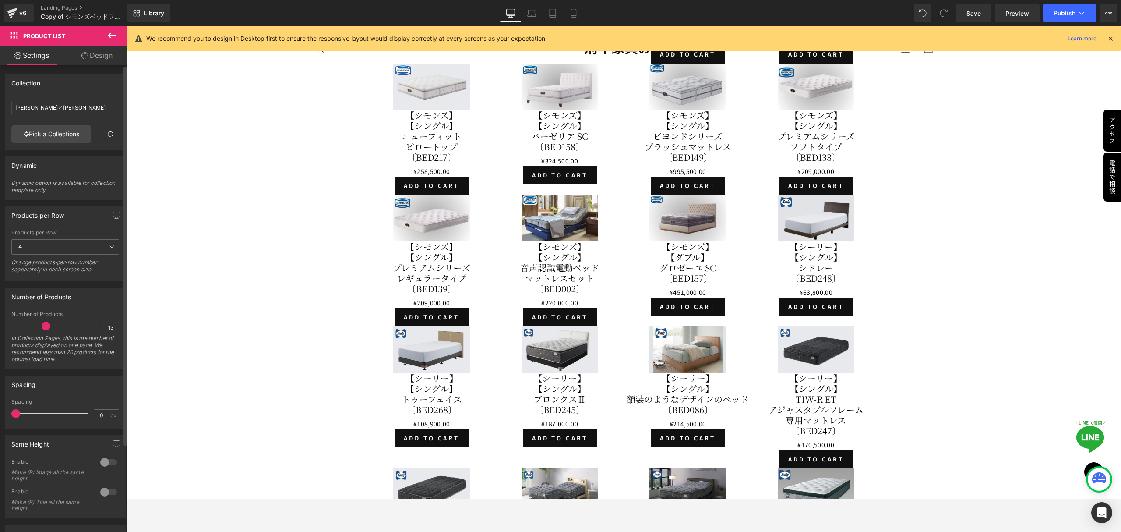
type input "12"
drag, startPoint x: 81, startPoint y: 327, endPoint x: 39, endPoint y: 326, distance: 42.0
click at [39, 326] on span at bounding box center [43, 325] width 9 height 9
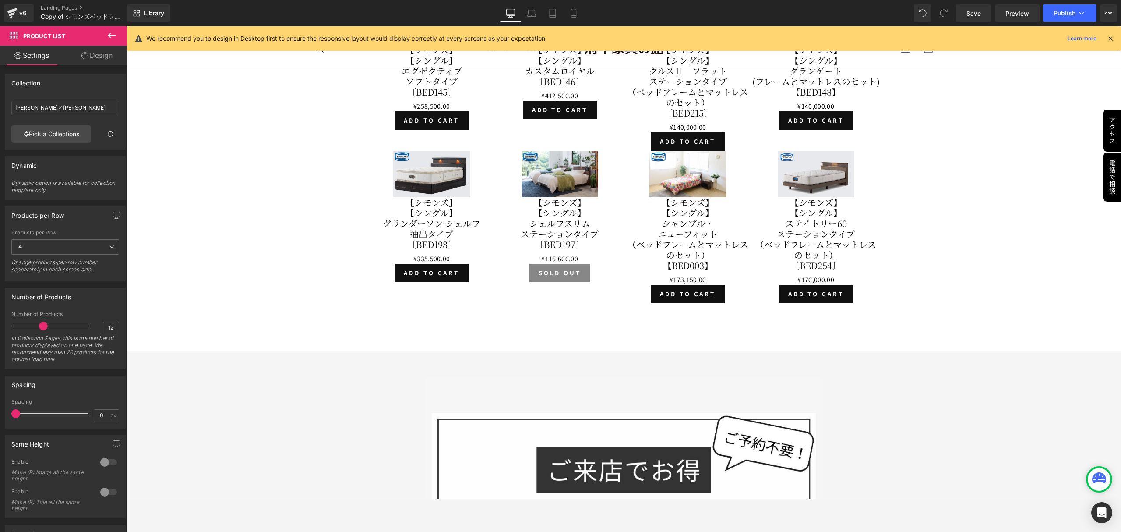
scroll to position [5231, 0]
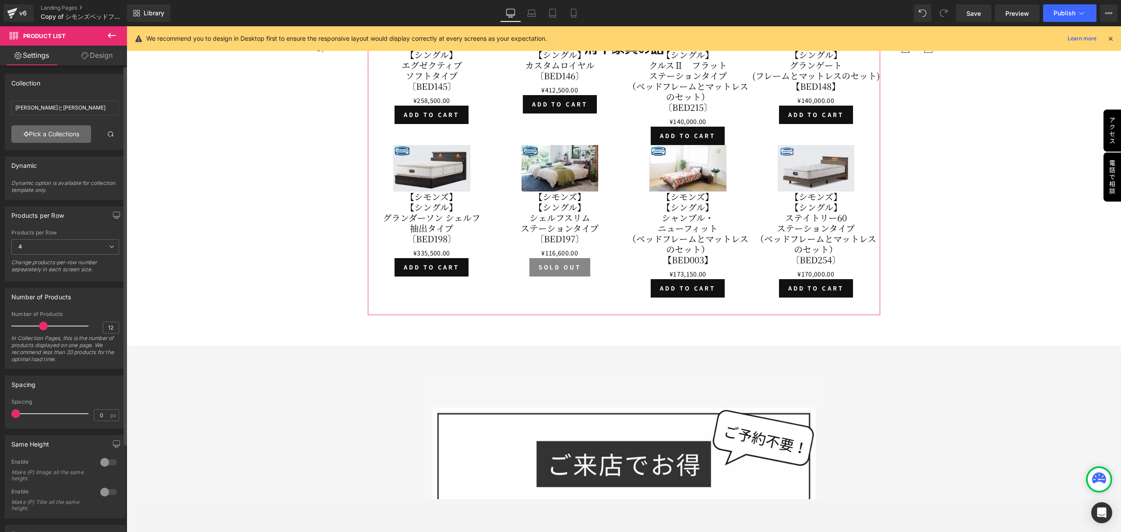
click at [62, 135] on link "Pick a Collections" at bounding box center [51, 134] width 80 height 18
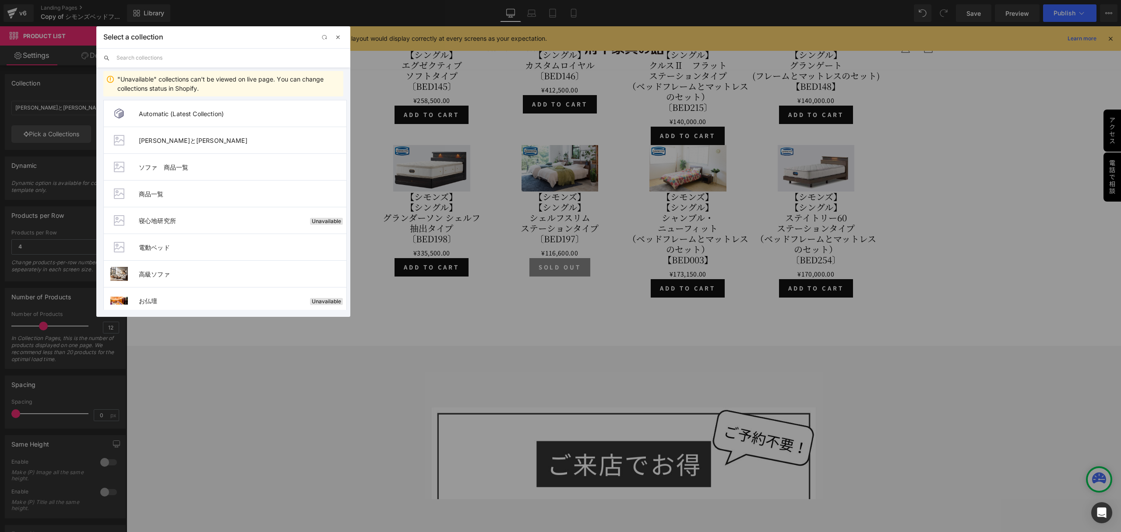
click at [336, 35] on span "button" at bounding box center [338, 37] width 7 height 7
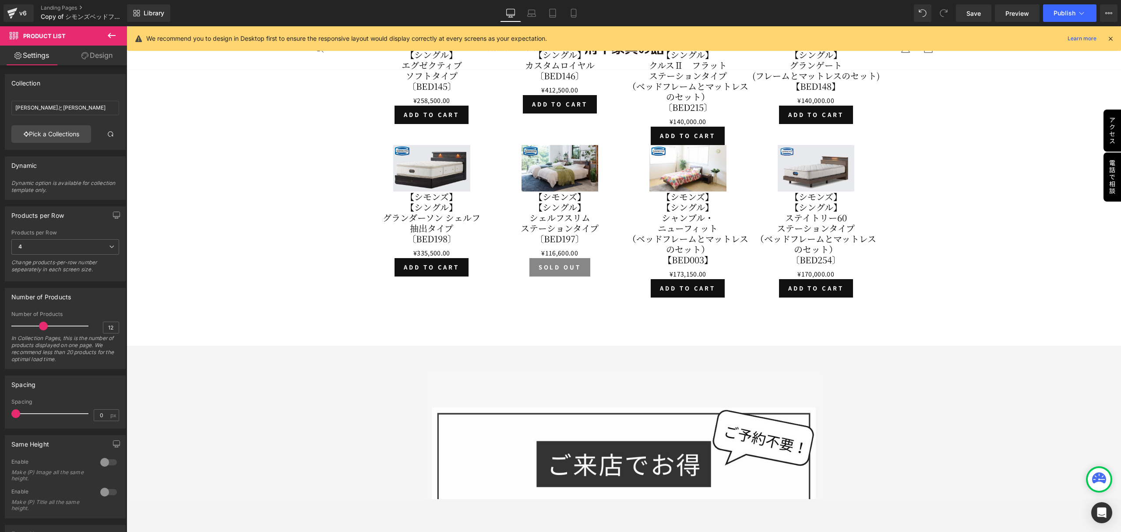
click at [116, 36] on icon at bounding box center [111, 35] width 11 height 11
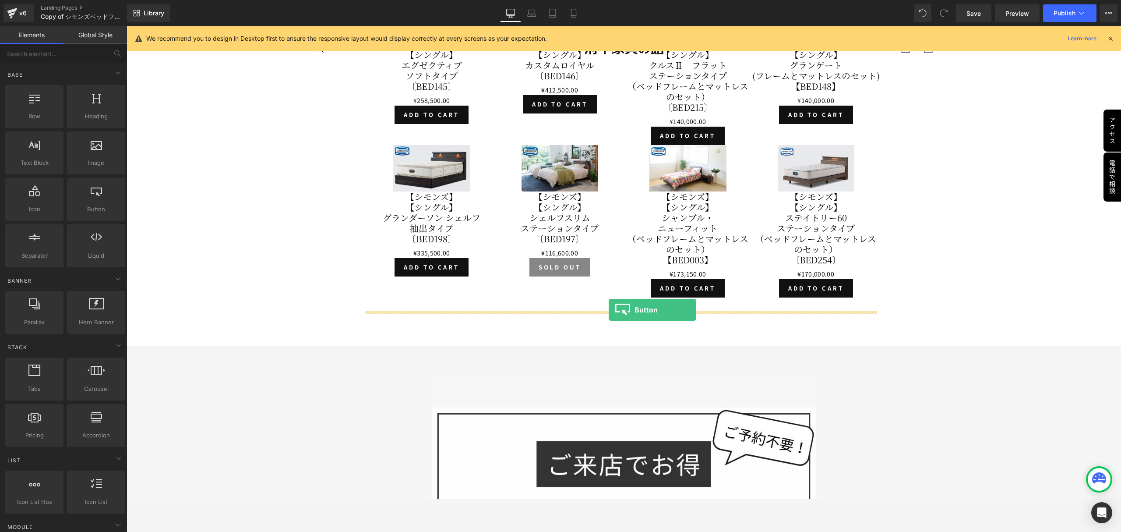
drag, startPoint x: 218, startPoint y: 235, endPoint x: 609, endPoint y: 310, distance: 397.8
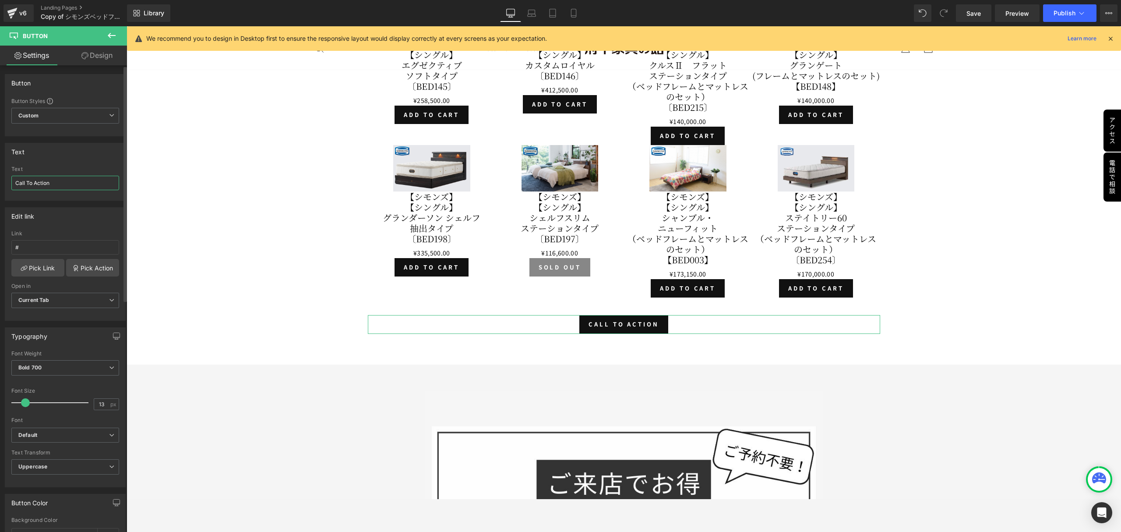
drag, startPoint x: 76, startPoint y: 185, endPoint x: 5, endPoint y: 181, distance: 70.6
click at [5, 181] on div "Call To Action Text Call To Action" at bounding box center [65, 183] width 120 height 34
type input "もっと見る＞"
click at [37, 261] on link "Pick Link" at bounding box center [37, 268] width 53 height 18
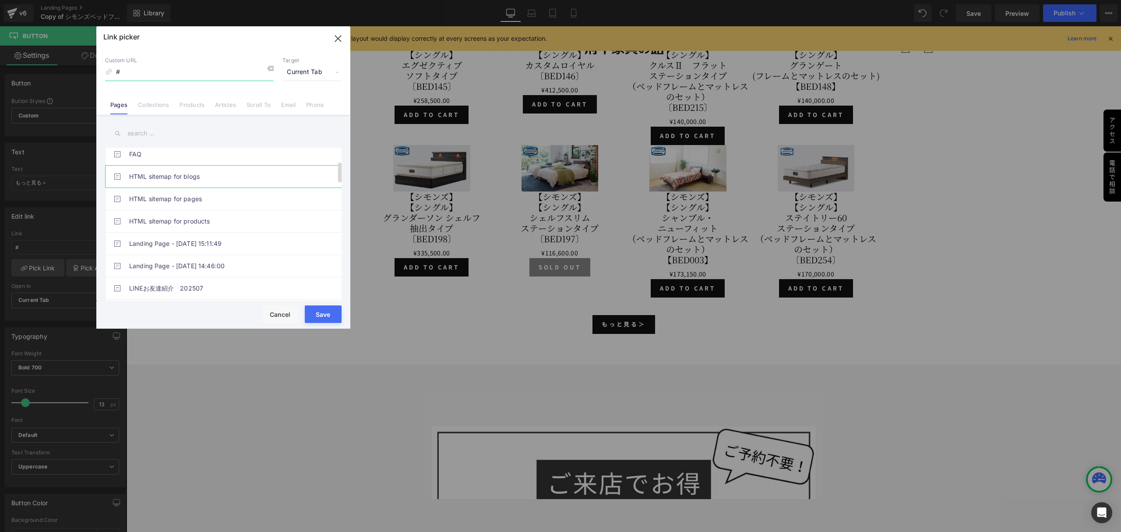
scroll to position [0, 0]
click at [145, 107] on link "Collections" at bounding box center [153, 107] width 31 height 13
click at [145, 161] on link "[PERSON_NAME]と[PERSON_NAME]" at bounding box center [225, 159] width 193 height 22
type input "/collections/[PERSON_NAME]と[PERSON_NAME]"
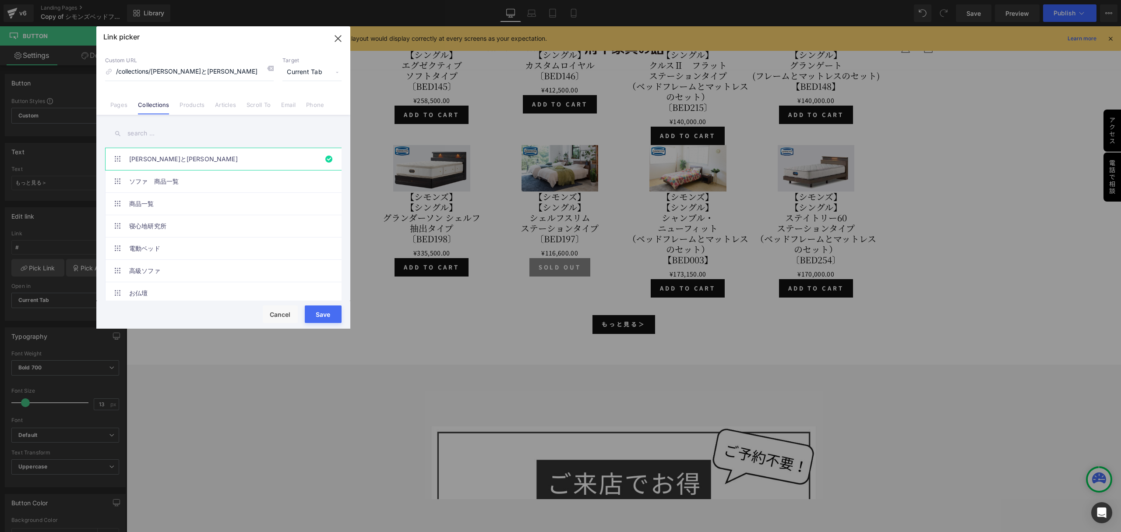
click at [331, 313] on button "Save" at bounding box center [323, 314] width 37 height 18
type input "/collections/[PERSON_NAME]と[PERSON_NAME]"
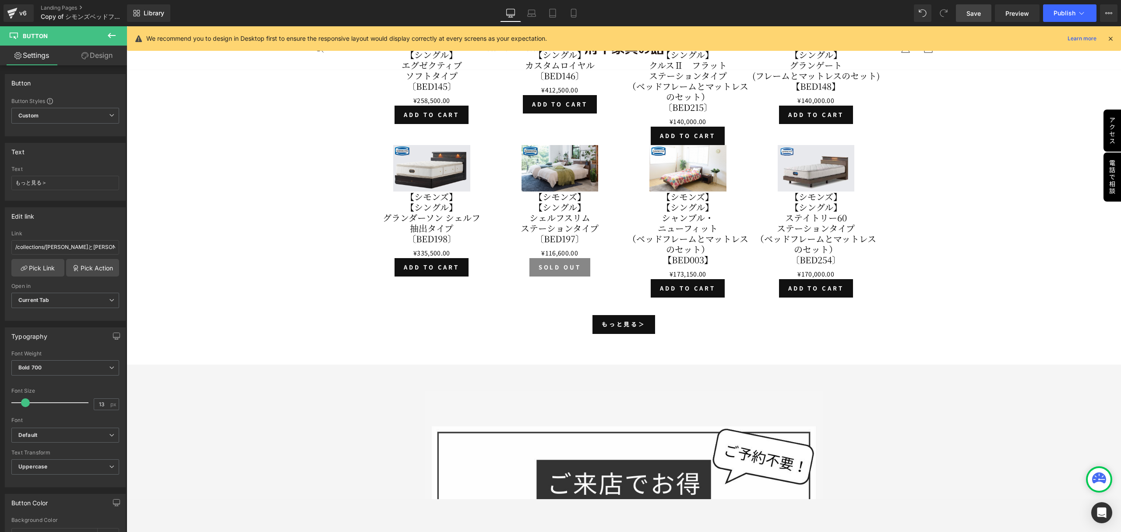
click at [974, 11] on span "Save" at bounding box center [973, 13] width 14 height 9
click at [1027, 16] on span "Preview" at bounding box center [1017, 13] width 24 height 9
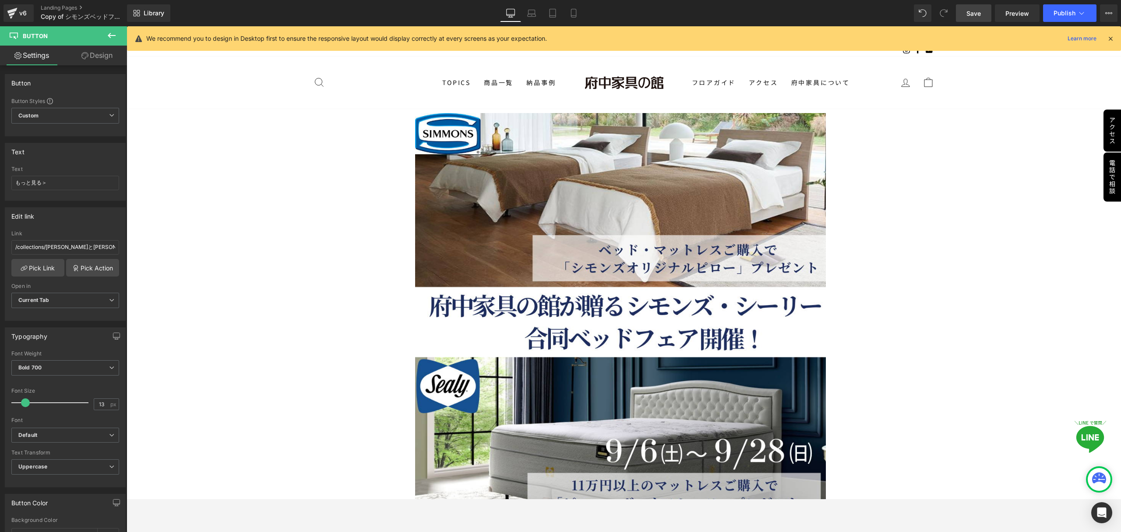
click at [978, 13] on span "Save" at bounding box center [973, 13] width 14 height 9
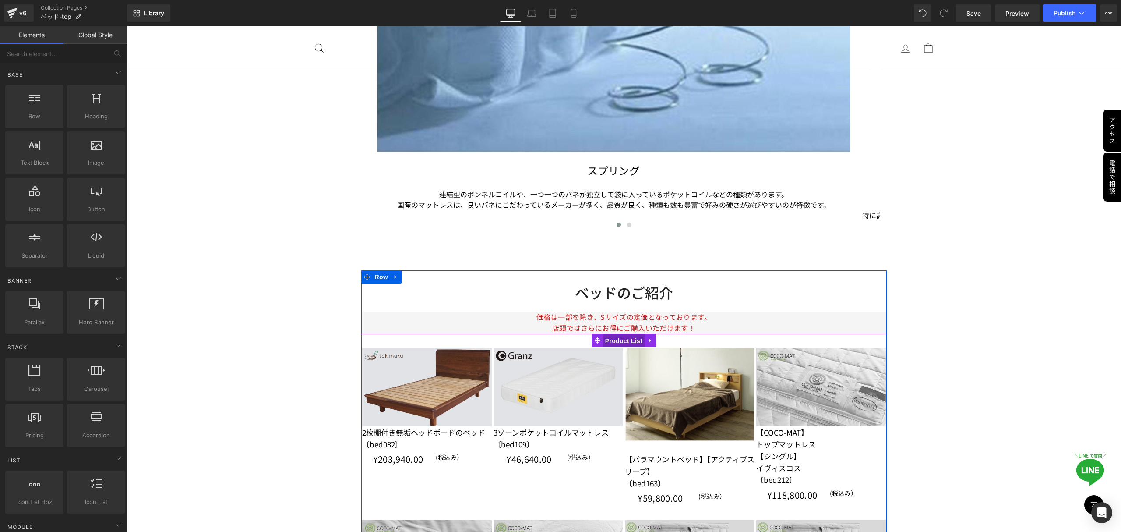
click at [620, 339] on span "Product List" at bounding box center [624, 340] width 42 height 13
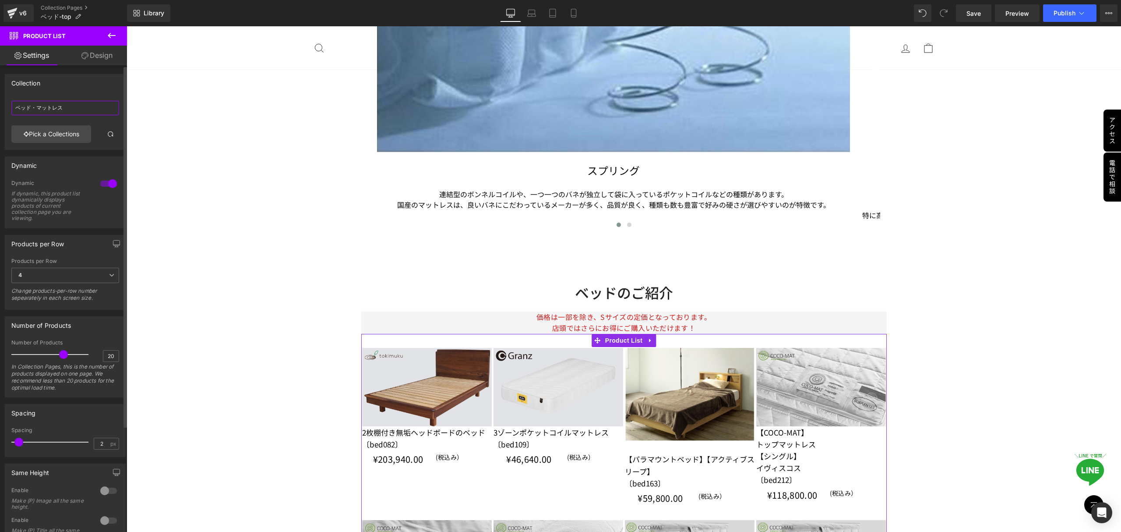
click at [97, 109] on input "ベッド・マットレス" at bounding box center [65, 108] width 108 height 14
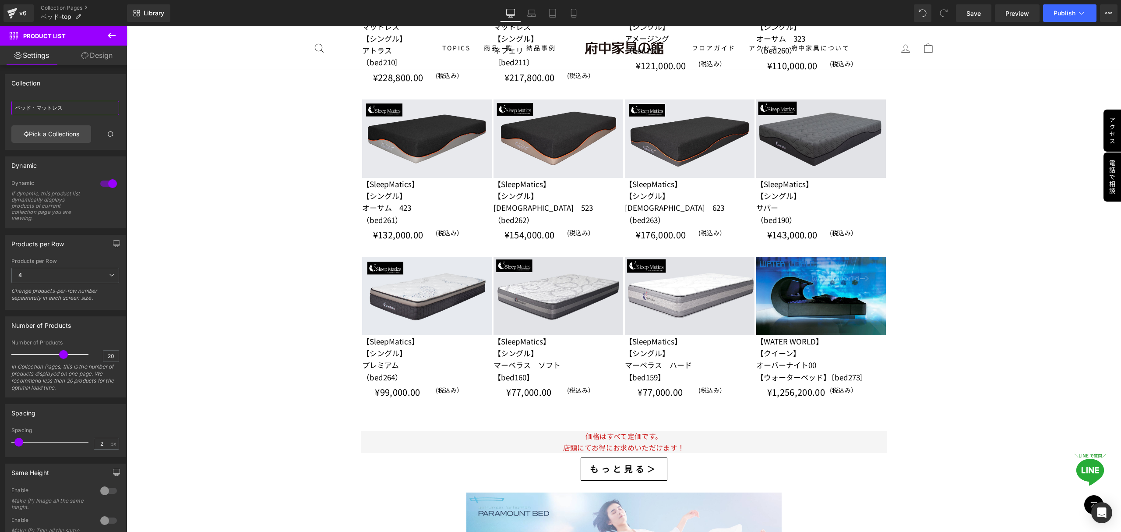
scroll to position [3562, 0]
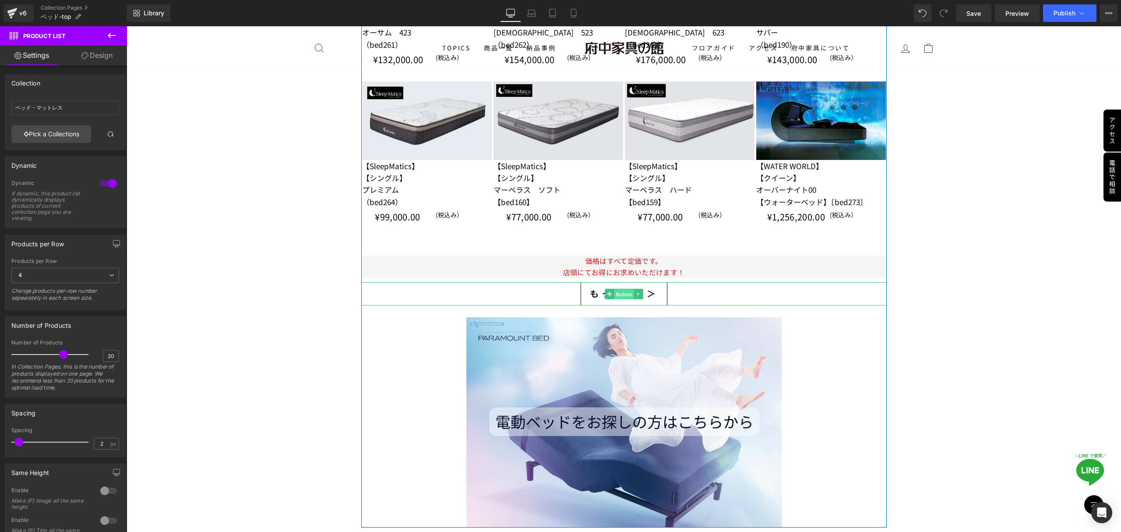
click at [619, 295] on span "Button" at bounding box center [624, 294] width 20 height 11
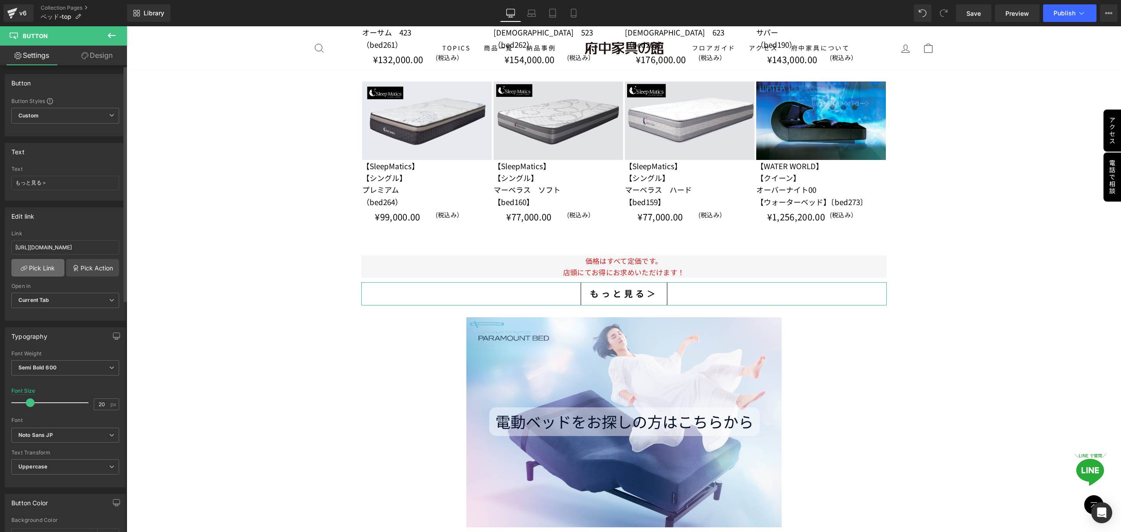
click at [46, 273] on link "Pick Link" at bounding box center [37, 268] width 53 height 18
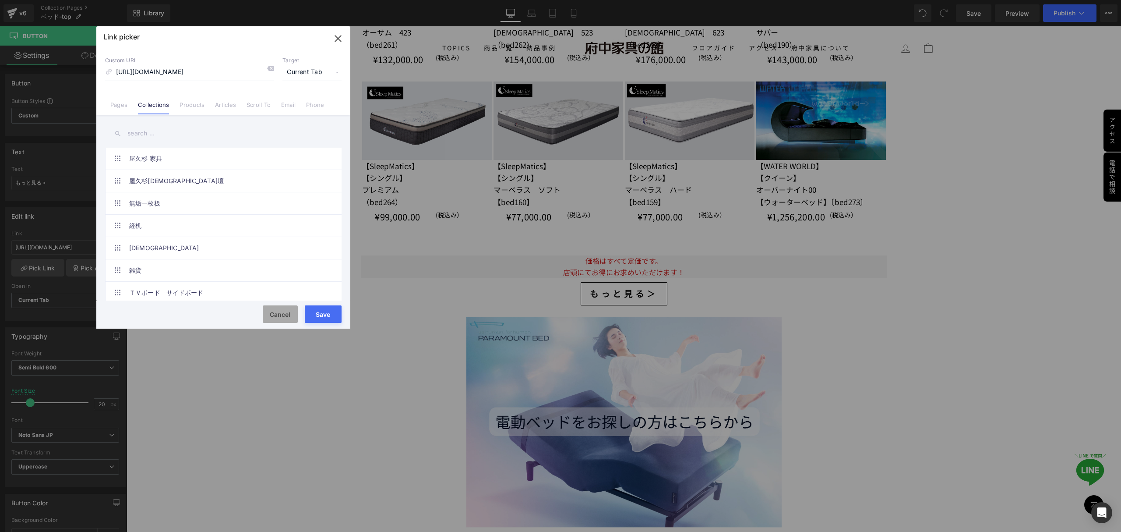
click at [270, 314] on button "Cancel" at bounding box center [280, 314] width 35 height 18
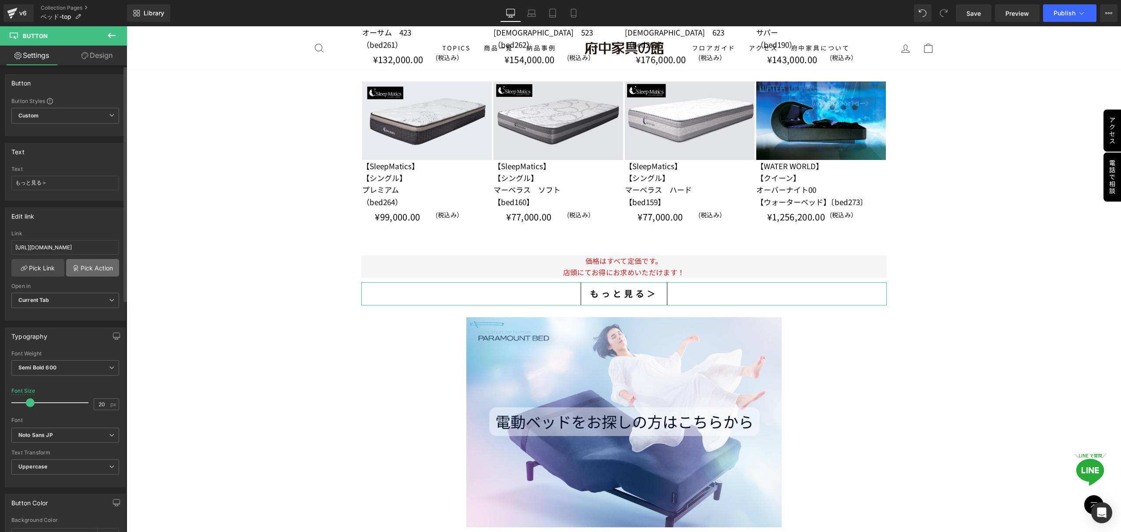
click at [87, 270] on link "Pick Action" at bounding box center [92, 268] width 53 height 18
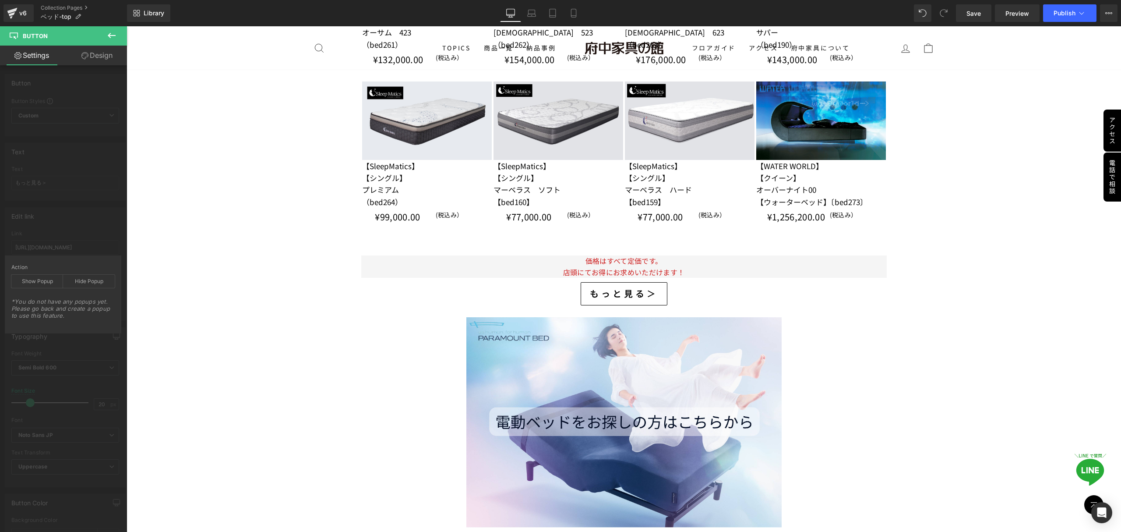
click at [113, 37] on icon at bounding box center [111, 35] width 11 height 11
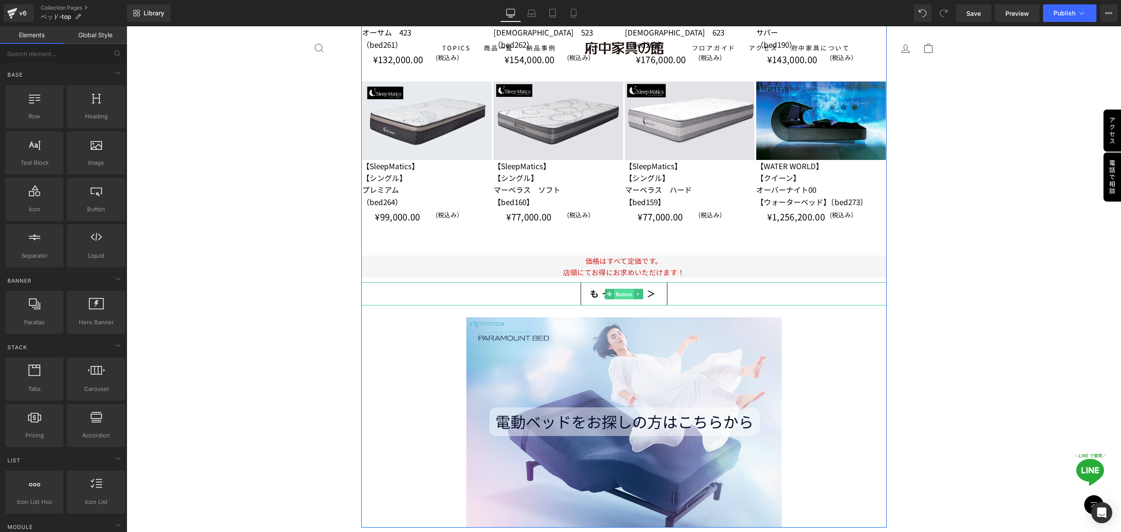
click at [624, 296] on span "Button" at bounding box center [624, 294] width 20 height 11
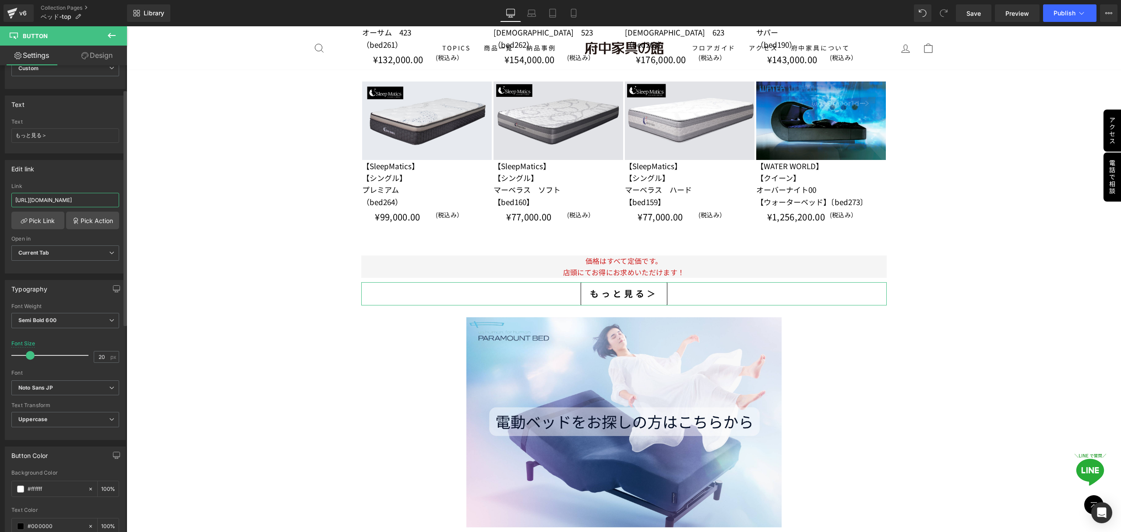
scroll to position [0, 225]
drag, startPoint x: 12, startPoint y: 200, endPoint x: 113, endPoint y: 207, distance: 100.6
click at [113, 207] on input "https://shop.kagunoyakata.net/collections/bedmatress?_ab=0&key=1700902561704&vi…" at bounding box center [65, 200] width 108 height 14
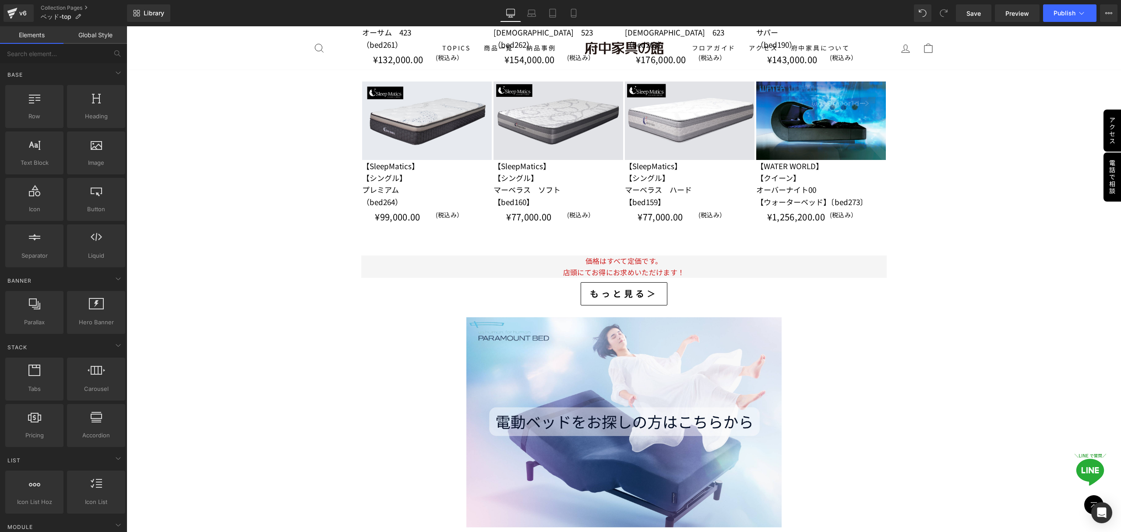
scroll to position [0, 0]
click at [617, 297] on span "Button" at bounding box center [624, 294] width 20 height 11
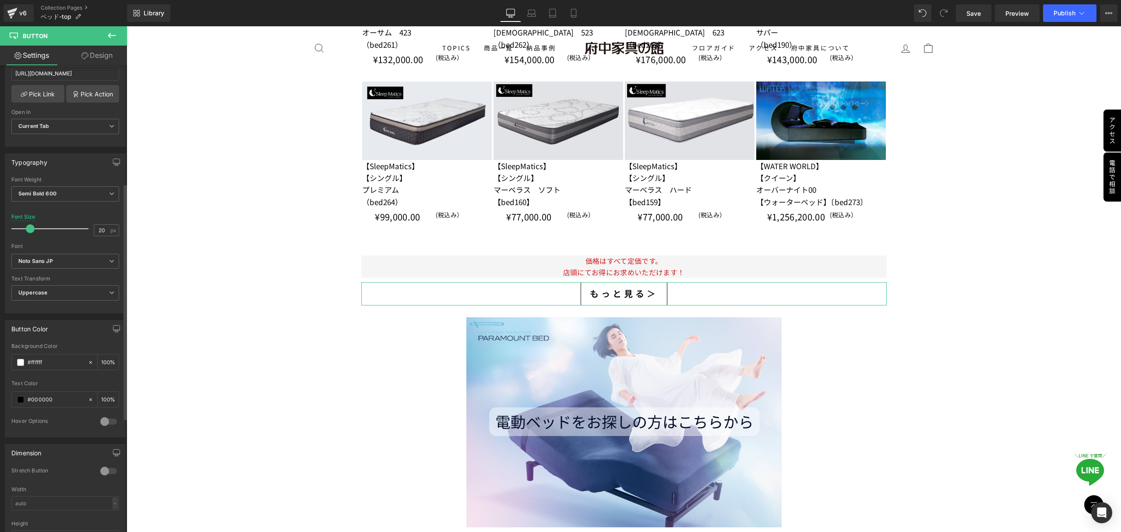
scroll to position [233, 0]
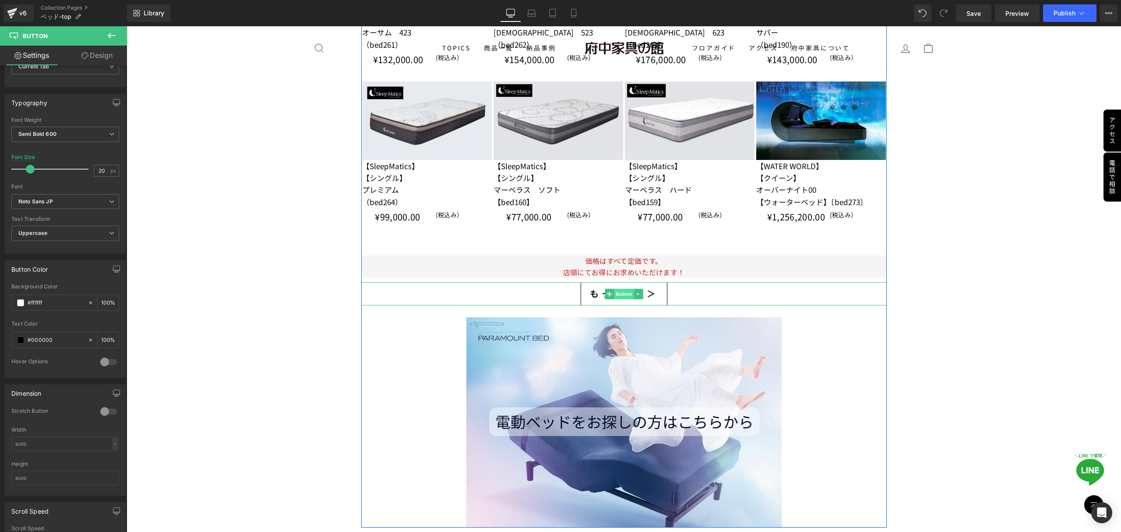
click at [619, 297] on span "Button" at bounding box center [624, 294] width 20 height 11
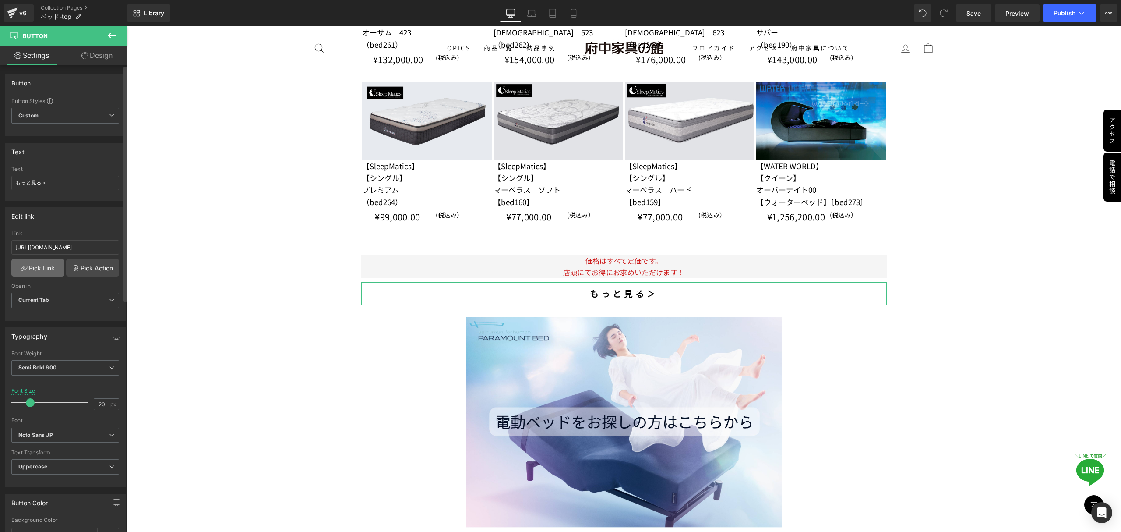
click at [53, 267] on link "Pick Link" at bounding box center [37, 268] width 53 height 18
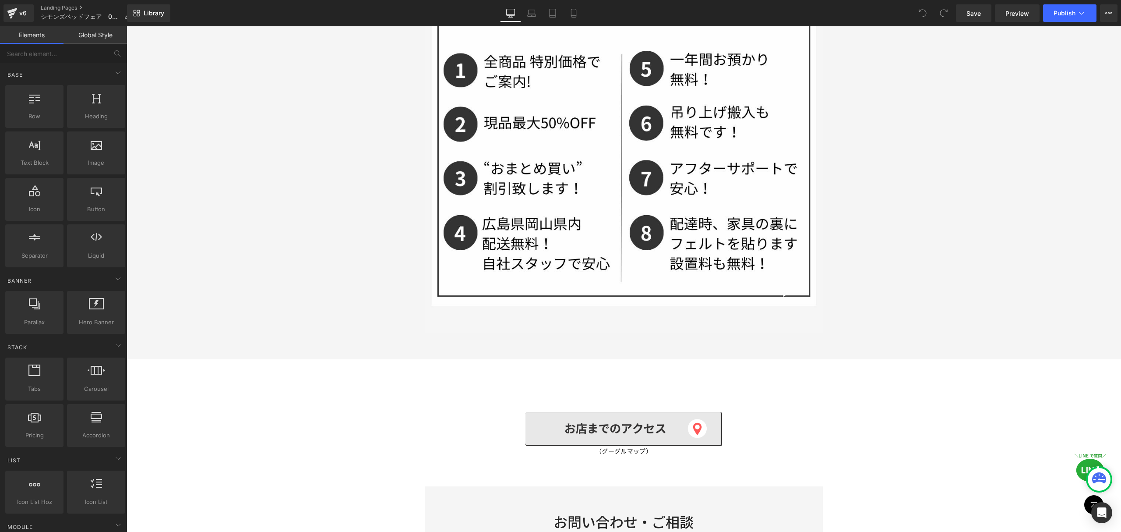
scroll to position [876, 0]
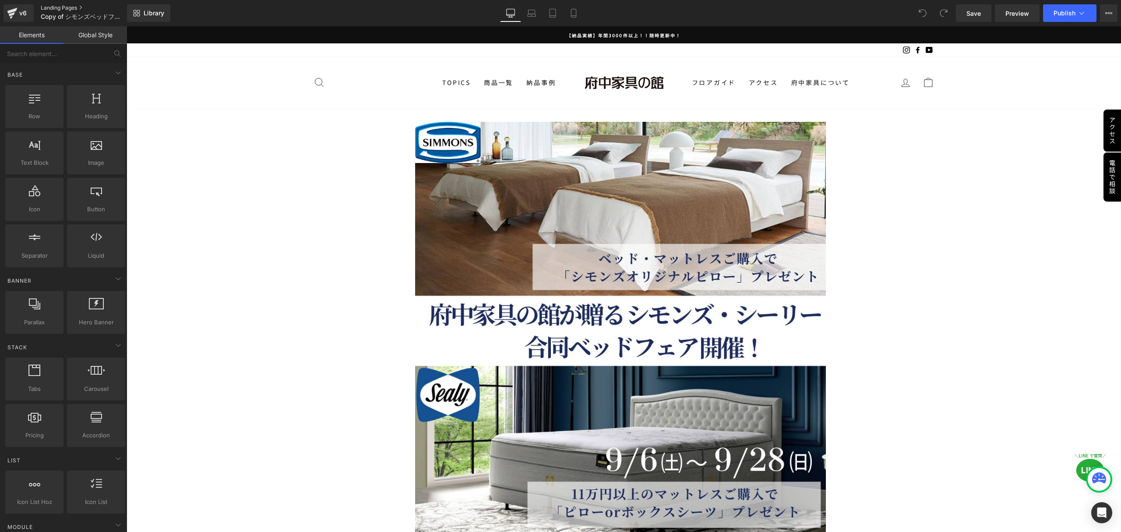
click at [53, 7] on link "Landing Pages" at bounding box center [91, 7] width 101 height 7
click at [62, 18] on span "Copy of シモンズベッドフェア　0906" at bounding box center [83, 16] width 84 height 7
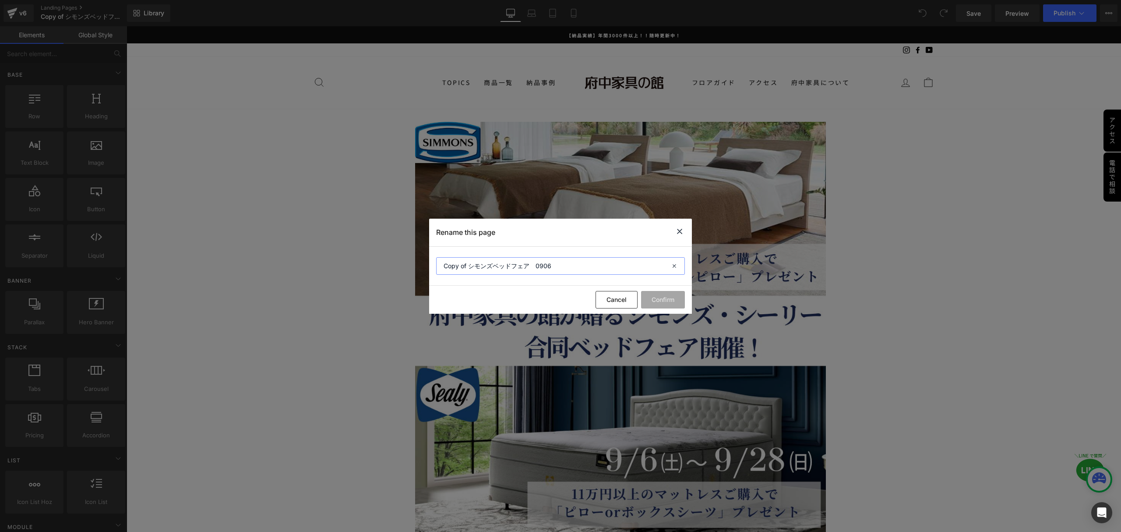
drag, startPoint x: 467, startPoint y: 265, endPoint x: 413, endPoint y: 261, distance: 54.4
click at [413, 261] on div "Rename this page Copy of シモンズベッドフェア　0906 Cancel Confirm" at bounding box center [560, 266] width 1121 height 532
click at [468, 265] on input "シモンズベッドフェア　0906" at bounding box center [560, 266] width 249 height 18
type input "シモンズ・シーリー合同キャンペーン　0906"
click at [675, 299] on button "Confirm" at bounding box center [663, 300] width 44 height 18
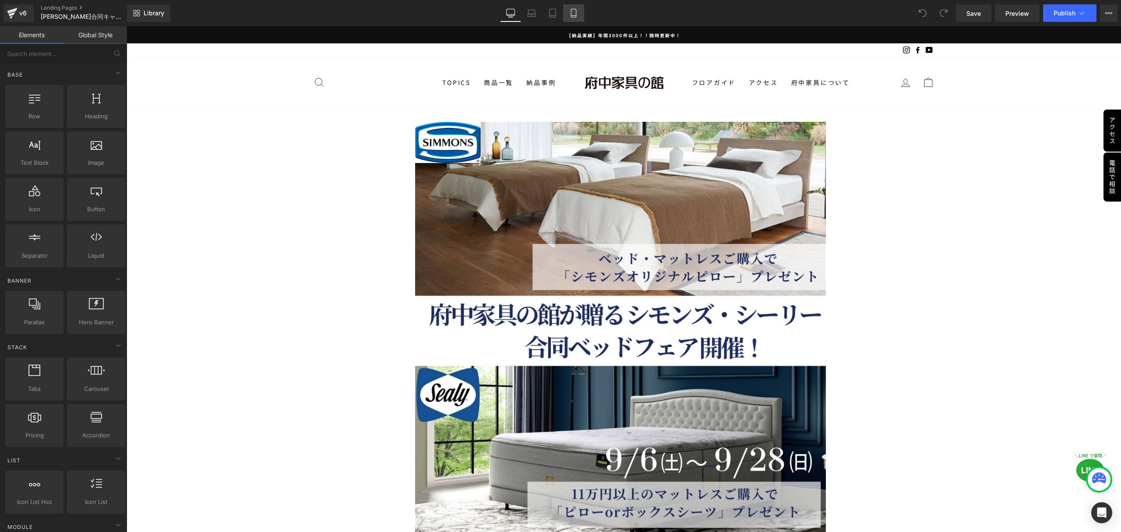
click at [578, 14] on link "Mobile" at bounding box center [573, 13] width 21 height 18
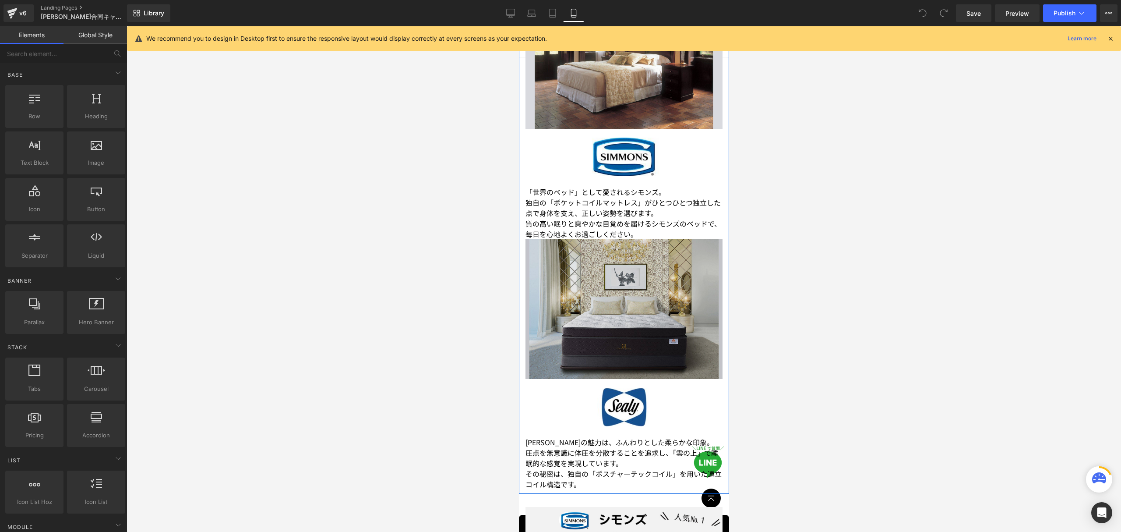
scroll to position [1109, 0]
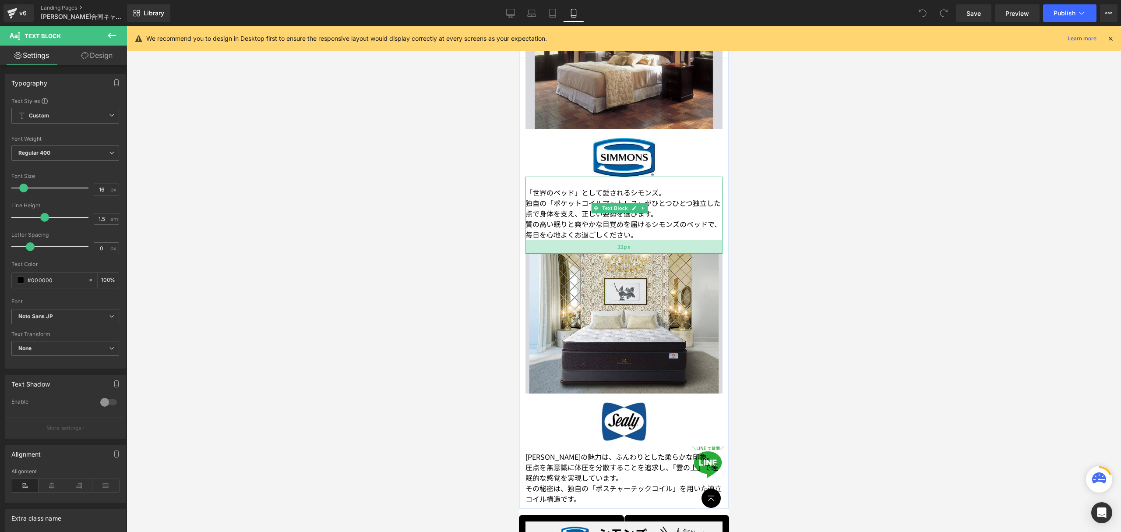
drag, startPoint x: 621, startPoint y: 188, endPoint x: 623, endPoint y: 202, distance: 14.1
click at [623, 240] on div "32px" at bounding box center [623, 247] width 197 height 14
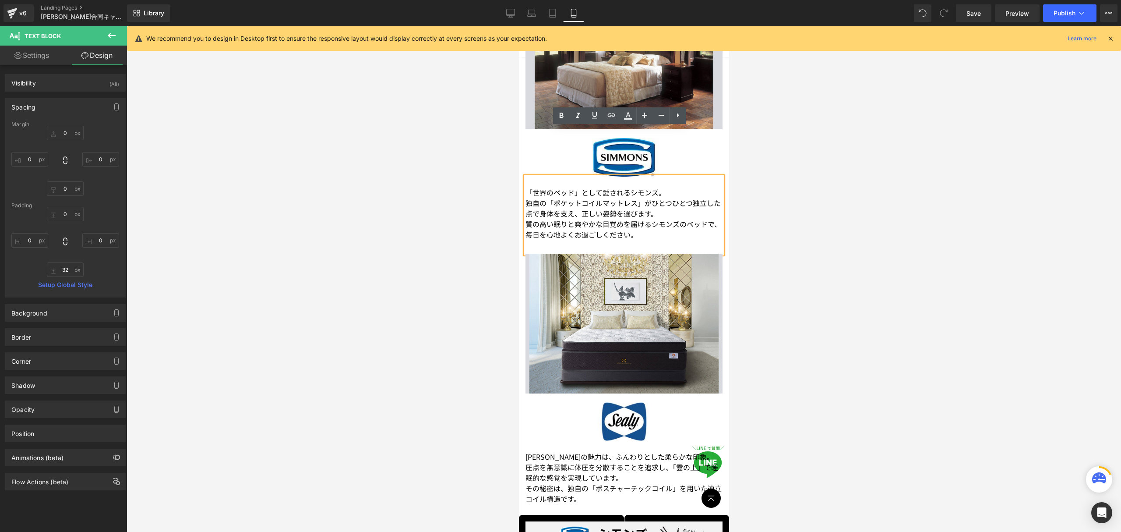
click at [752, 207] on div at bounding box center [624, 278] width 994 height 505
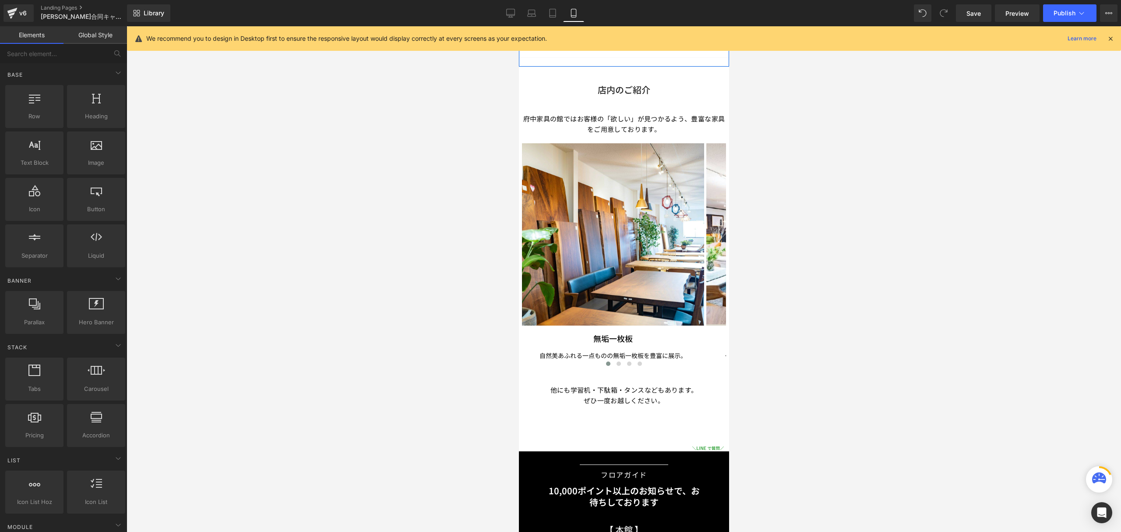
scroll to position [4262, 0]
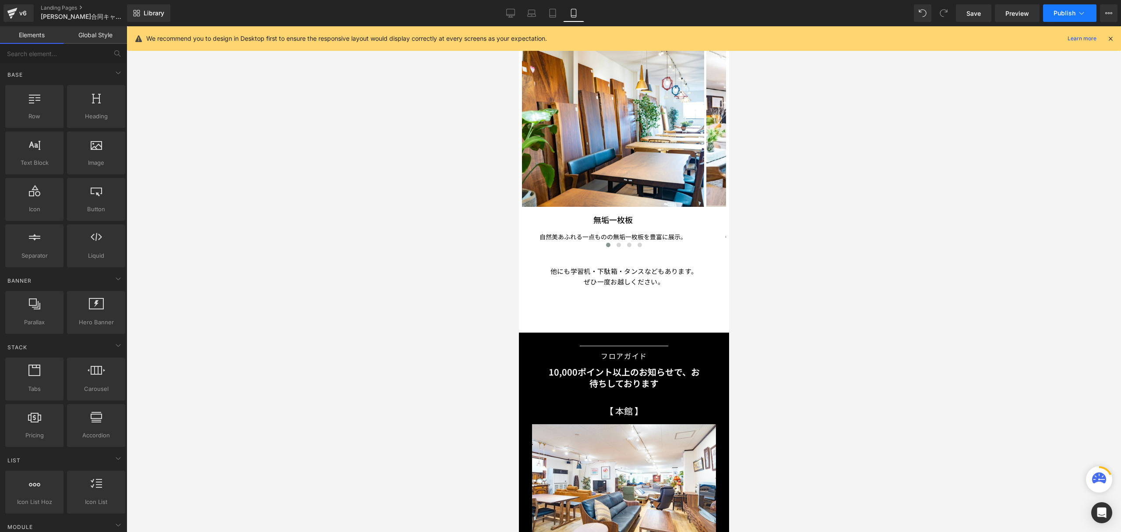
click at [1054, 14] on span "Publish" at bounding box center [1065, 13] width 22 height 7
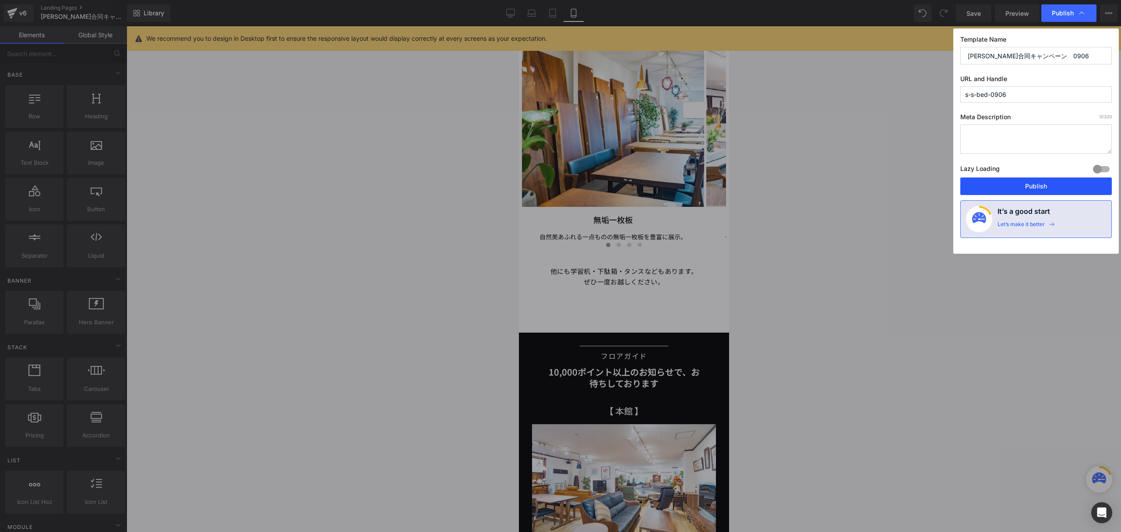
click at [1028, 187] on button "Publish" at bounding box center [1036, 186] width 152 height 18
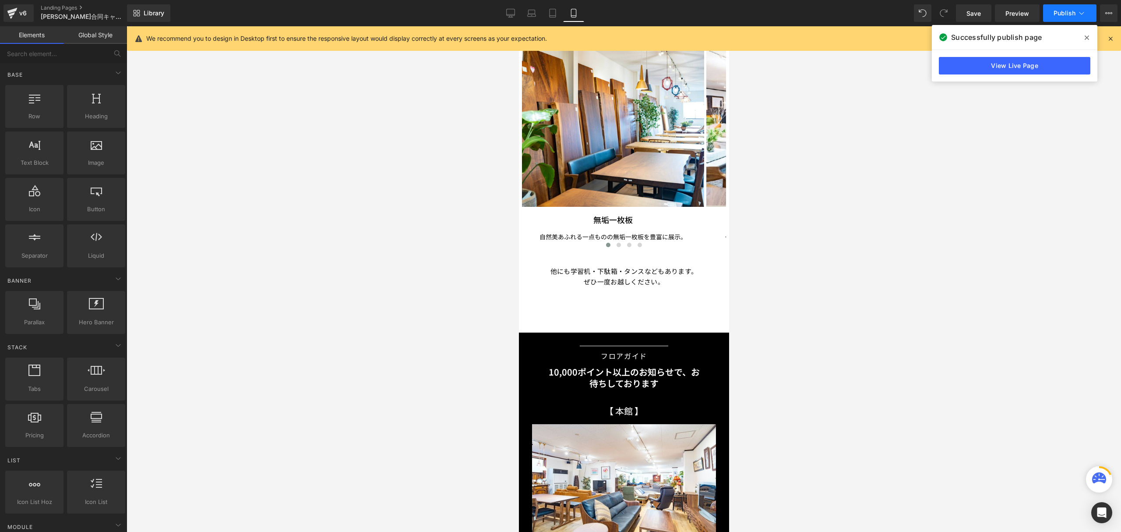
click at [1063, 16] on span "Publish" at bounding box center [1065, 13] width 22 height 7
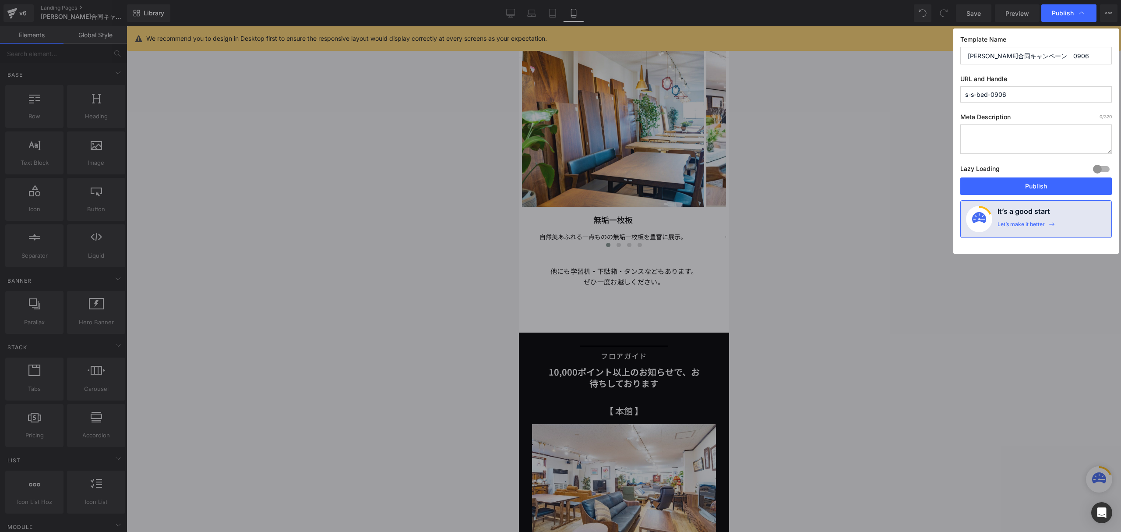
drag, startPoint x: 1029, startPoint y: 191, endPoint x: 1033, endPoint y: 197, distance: 6.7
click at [1033, 197] on div "Template Name シモンズ・シーリー合同キャンペーン　0906 URL and Handle s-s-bed-0906 Meta Descripti…" at bounding box center [1036, 140] width 166 height 225
drag, startPoint x: 1033, startPoint y: 188, endPoint x: 189, endPoint y: 230, distance: 844.9
click at [1033, 188] on button "Publish" at bounding box center [1036, 186] width 152 height 18
